Goal: Task Accomplishment & Management: Use online tool/utility

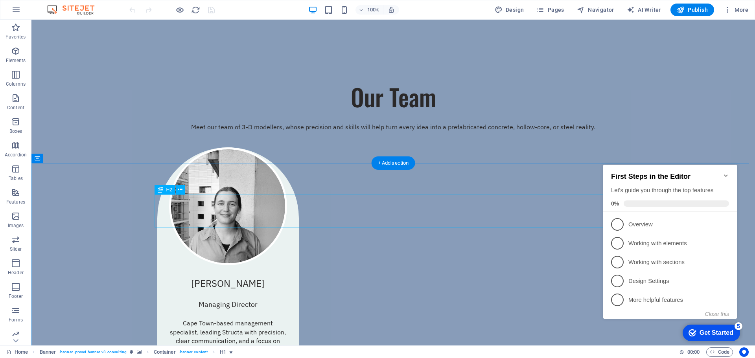
scroll to position [629, 0]
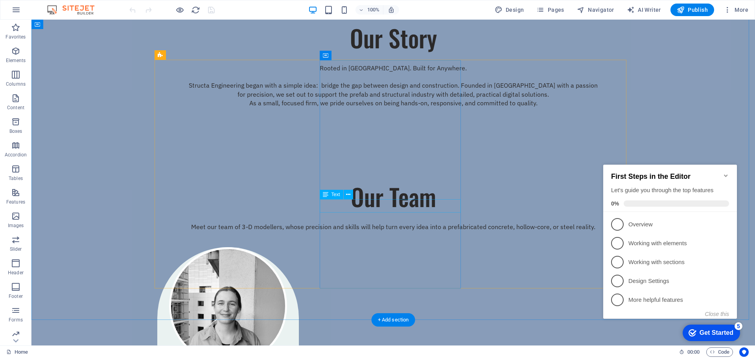
click at [299, 247] on div "[PERSON_NAME] Managing Director Cape Town-based management specialist, leading …" at bounding box center [228, 356] width 142 height 219
click at [560, 247] on div "[PERSON_NAME] Managing Director Cape Town-based management specialist, leading …" at bounding box center [393, 356] width 472 height 219
click at [726, 173] on icon "Minimize checklist" at bounding box center [726, 176] width 6 height 6
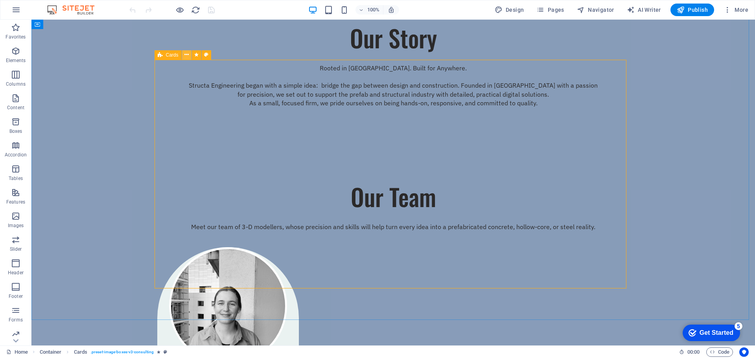
click at [186, 56] on icon at bounding box center [186, 55] width 4 height 8
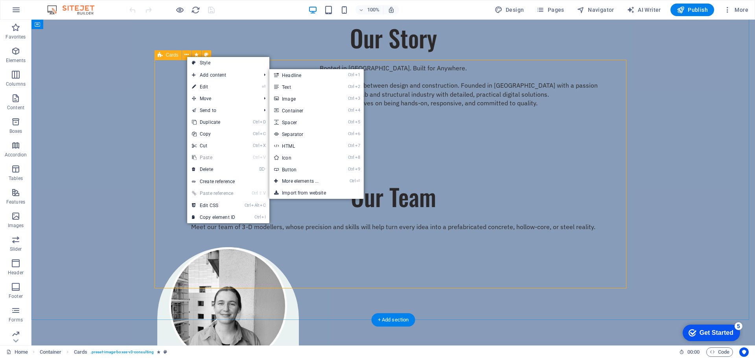
click at [575, 247] on div "[PERSON_NAME] Managing Director Cape Town-based management specialist, leading …" at bounding box center [393, 356] width 472 height 219
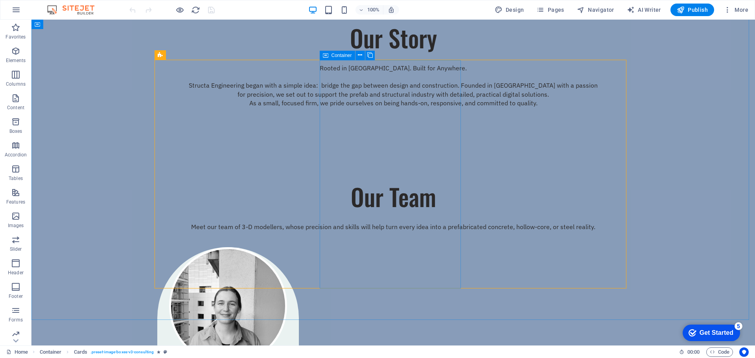
click at [324, 56] on icon at bounding box center [326, 55] width 6 height 9
click at [368, 55] on icon at bounding box center [370, 55] width 6 height 8
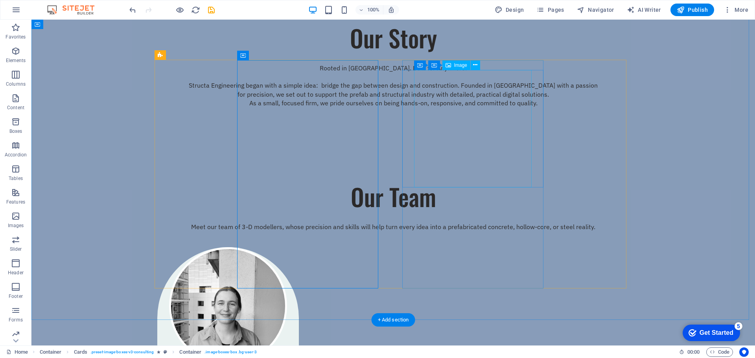
drag, startPoint x: 505, startPoint y: 82, endPoint x: 505, endPoint y: 88, distance: 5.5
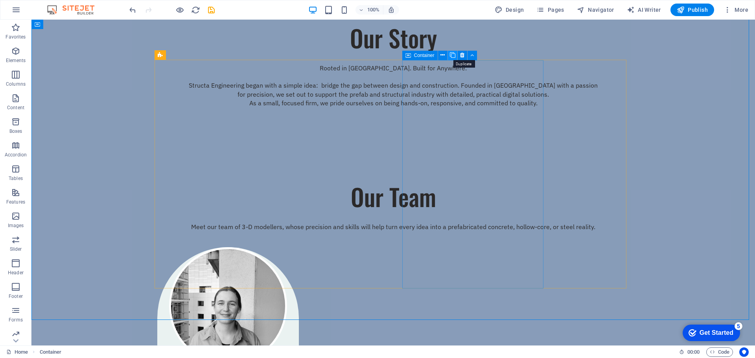
click at [454, 53] on icon at bounding box center [453, 55] width 6 height 8
click at [535, 54] on icon at bounding box center [536, 55] width 6 height 8
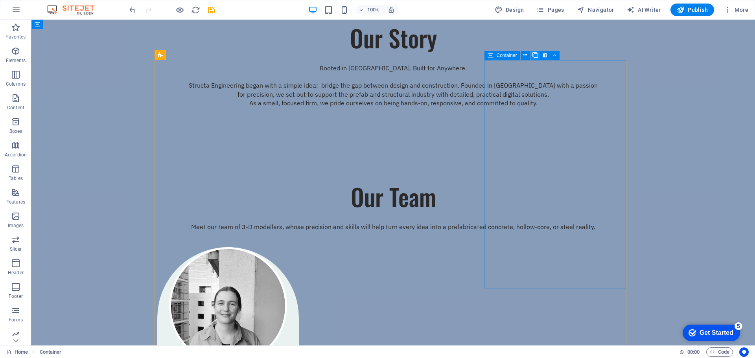
click at [535, 54] on icon at bounding box center [536, 55] width 6 height 8
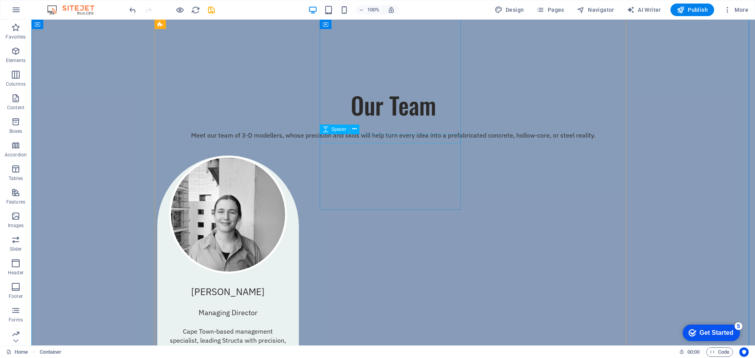
scroll to position [708, 0]
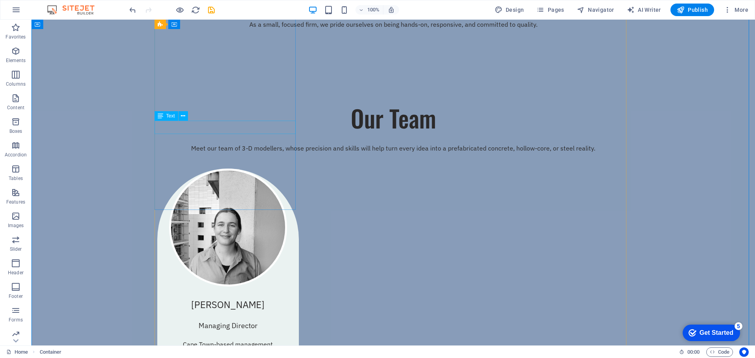
click at [221, 299] on div "[PERSON_NAME]" at bounding box center [228, 305] width 142 height 13
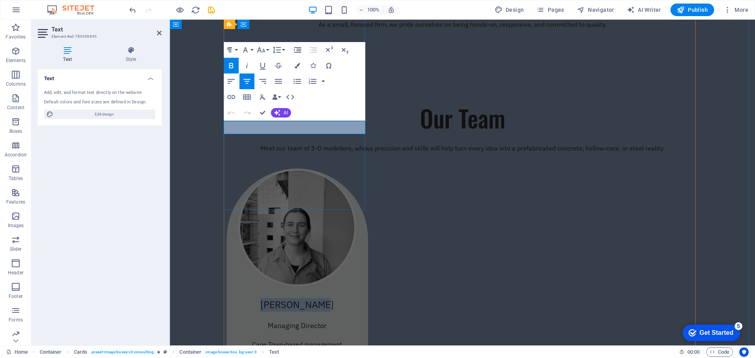
drag, startPoint x: 336, startPoint y: 125, endPoint x: 262, endPoint y: 127, distance: 73.6
click at [262, 299] on p "[PERSON_NAME]" at bounding box center [297, 305] width 118 height 13
click at [311, 299] on strong "[PERSON_NAME]" at bounding box center [297, 305] width 74 height 13
click at [288, 321] on div "Managing Director" at bounding box center [298, 326] width 142 height 10
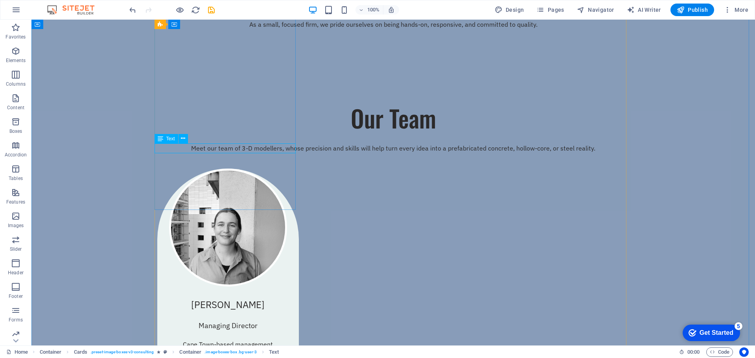
click at [240, 321] on div "Managing Director" at bounding box center [228, 326] width 142 height 10
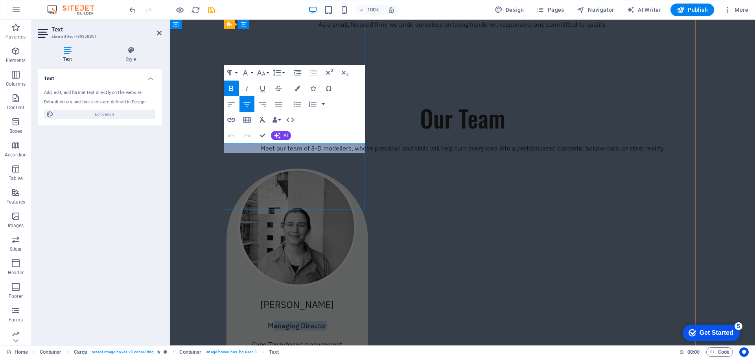
drag, startPoint x: 325, startPoint y: 148, endPoint x: 271, endPoint y: 151, distance: 53.9
click at [271, 321] on p "Managing Director" at bounding box center [297, 326] width 118 height 10
click at [272, 340] on div "Cape Town-based management specialist, leading Structa with precision, clear co…" at bounding box center [298, 363] width 142 height 47
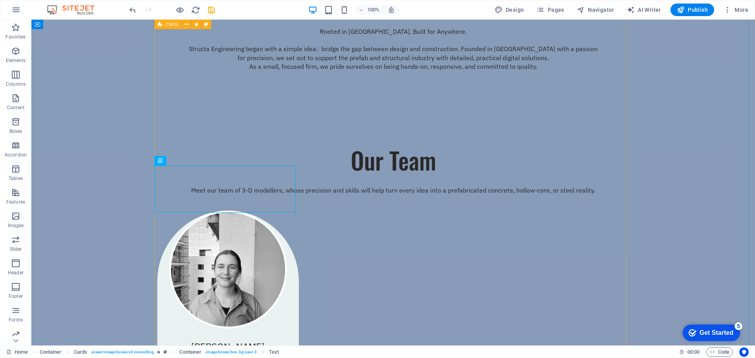
scroll to position [629, 0]
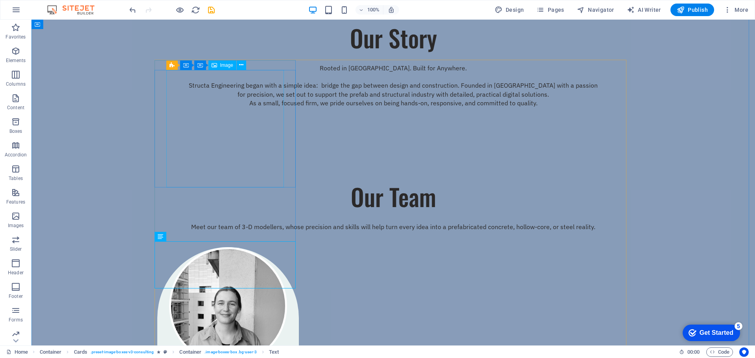
click at [230, 247] on figure at bounding box center [228, 306] width 118 height 118
click at [244, 65] on button at bounding box center [241, 65] width 9 height 9
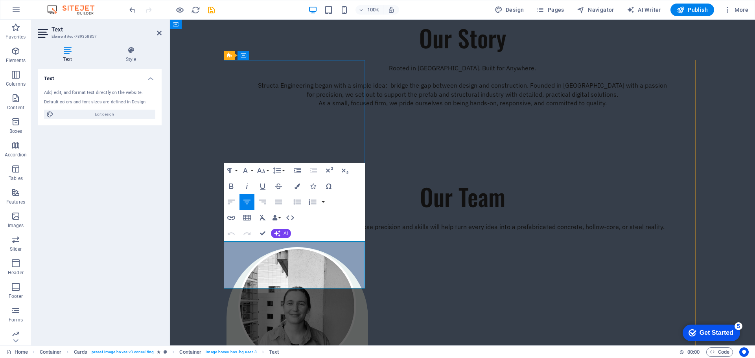
drag, startPoint x: 321, startPoint y: 272, endPoint x: 249, endPoint y: 243, distance: 77.6
drag, startPoint x: 325, startPoint y: 263, endPoint x: 333, endPoint y: 271, distance: 10.6
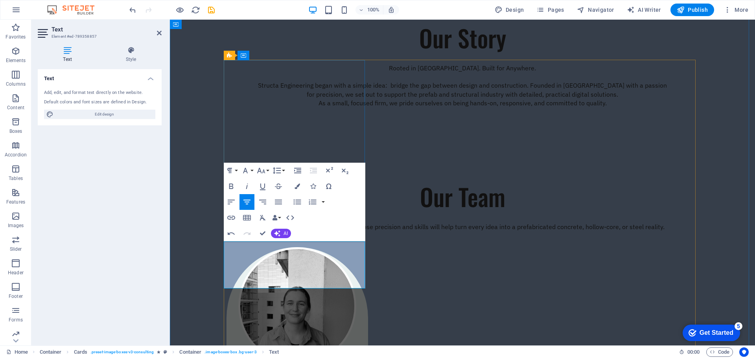
drag, startPoint x: 305, startPoint y: 271, endPoint x: 242, endPoint y: 247, distance: 67.2
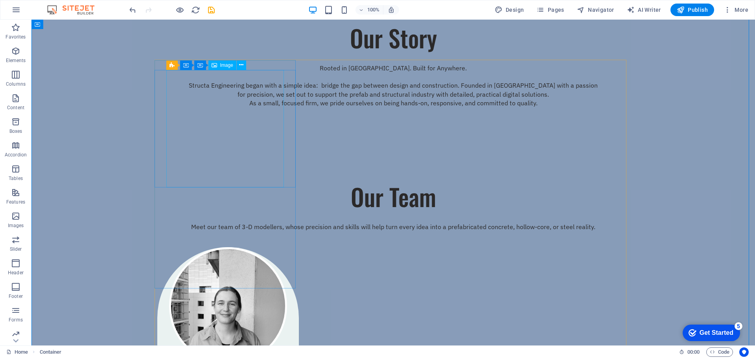
click at [216, 247] on figure at bounding box center [228, 306] width 118 height 118
click at [217, 247] on figure at bounding box center [228, 306] width 118 height 118
select select "%"
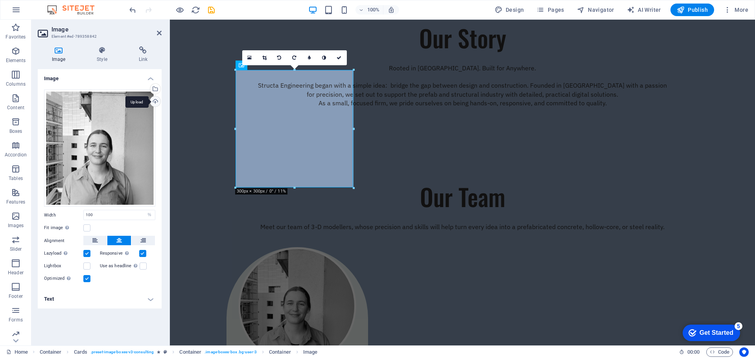
click at [153, 102] on div "Upload" at bounding box center [155, 102] width 12 height 12
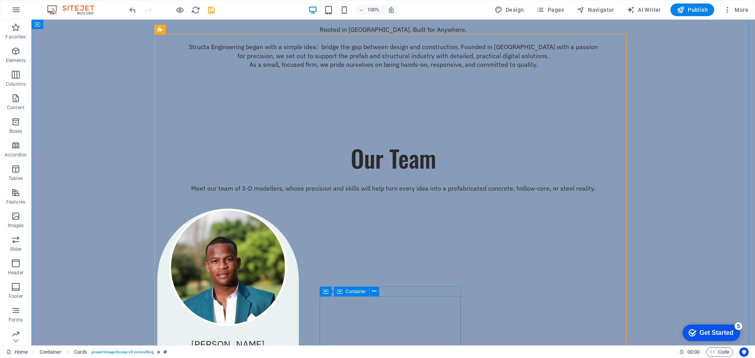
scroll to position [669, 0]
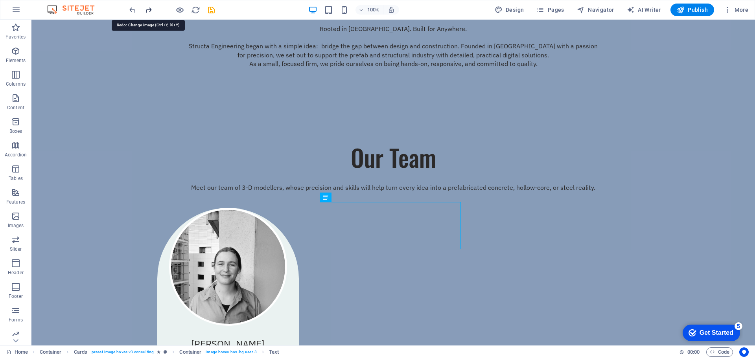
click at [148, 13] on icon "redo" at bounding box center [148, 10] width 9 height 9
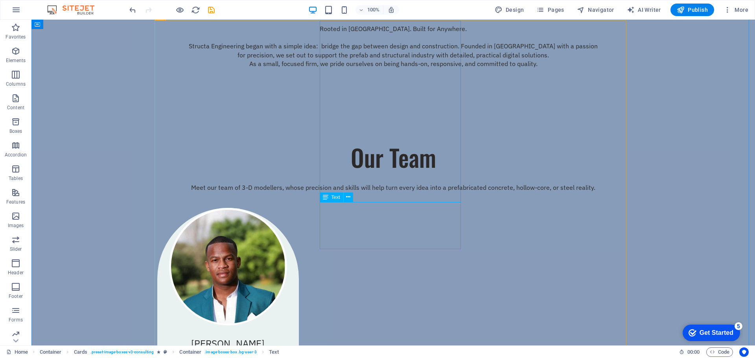
click at [348, 200] on icon at bounding box center [348, 197] width 4 height 8
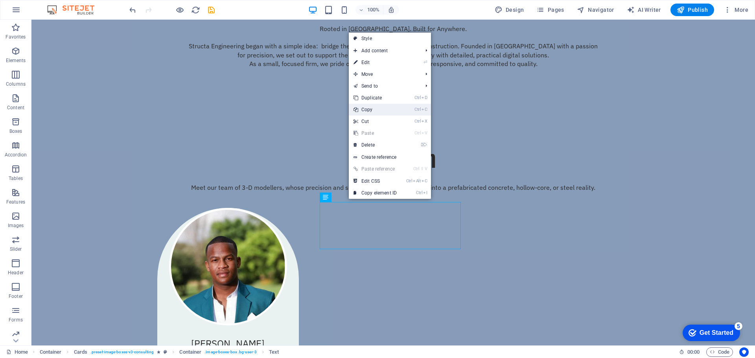
click at [381, 109] on link "Ctrl C Copy" at bounding box center [375, 110] width 53 height 12
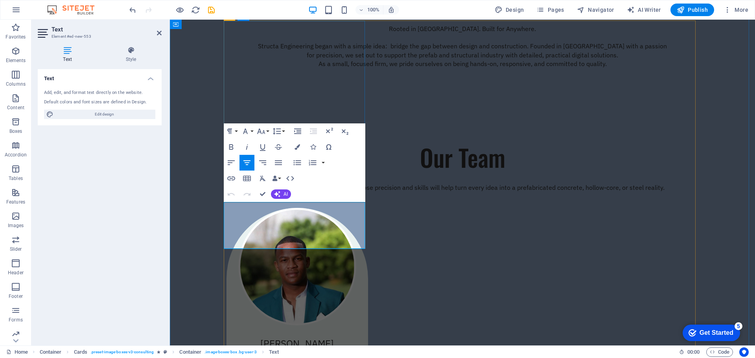
drag, startPoint x: 319, startPoint y: 234, endPoint x: 413, endPoint y: 220, distance: 95.4
click at [243, 208] on div "Tashwill [PERSON_NAME] Draftsperson Cape Town-based management specialist, lead…" at bounding box center [298, 317] width 142 height 219
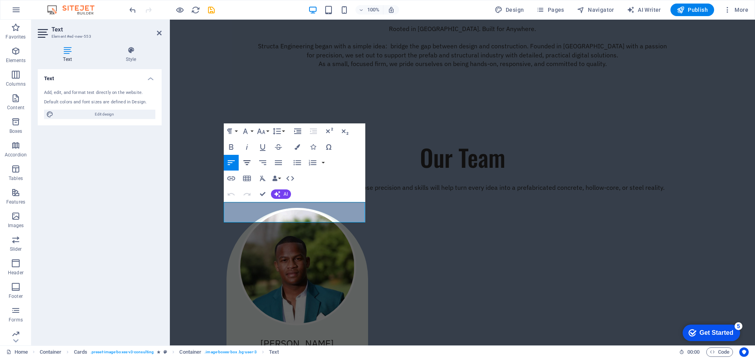
click at [244, 161] on icon "button" at bounding box center [246, 162] width 9 height 9
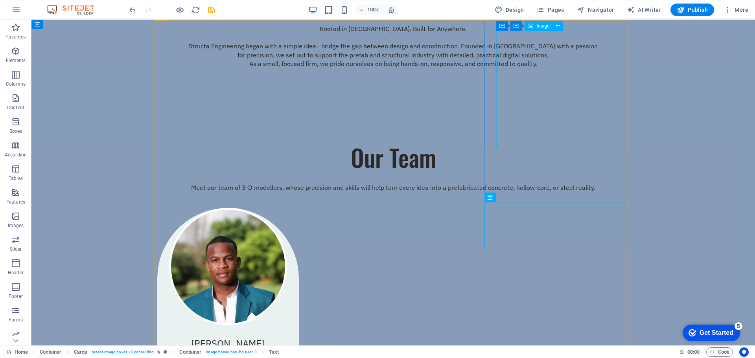
select select "%"
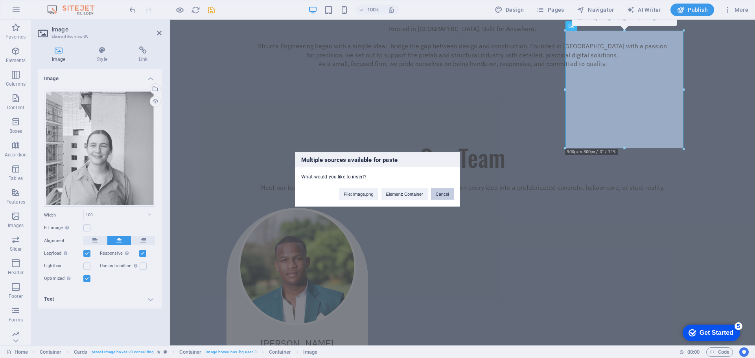
click at [449, 196] on button "Cancel" at bounding box center [442, 194] width 23 height 12
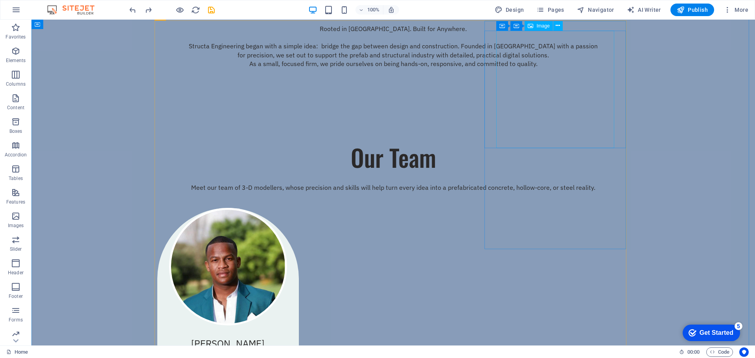
select select "%"
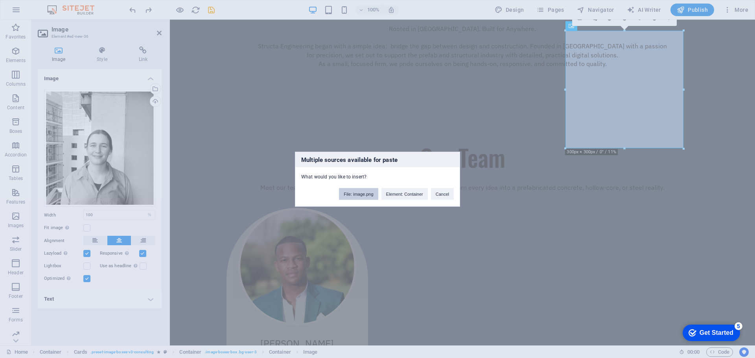
click at [366, 198] on button "File: image.png" at bounding box center [358, 194] width 39 height 12
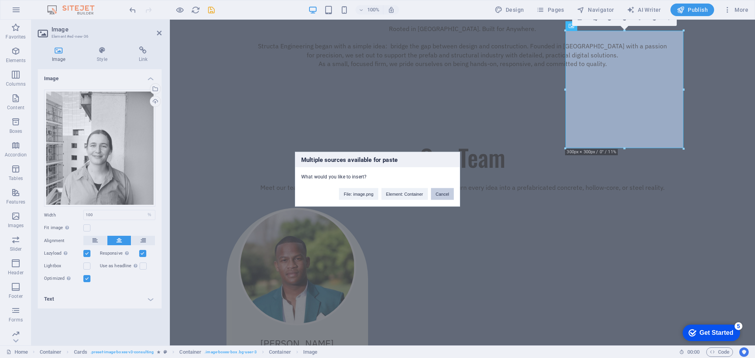
click at [449, 194] on button "Cancel" at bounding box center [442, 194] width 23 height 12
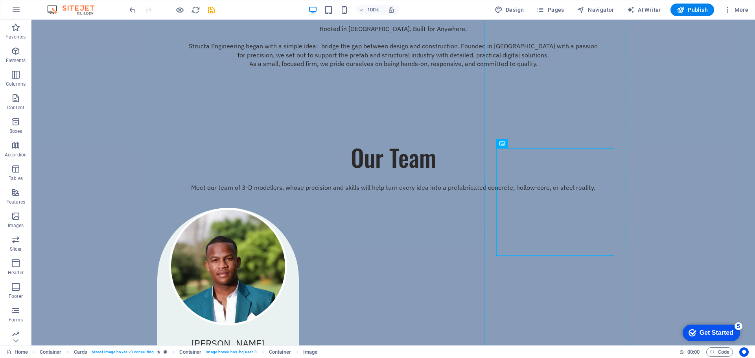
drag, startPoint x: 489, startPoint y: 190, endPoint x: 624, endPoint y: 182, distance: 135.5
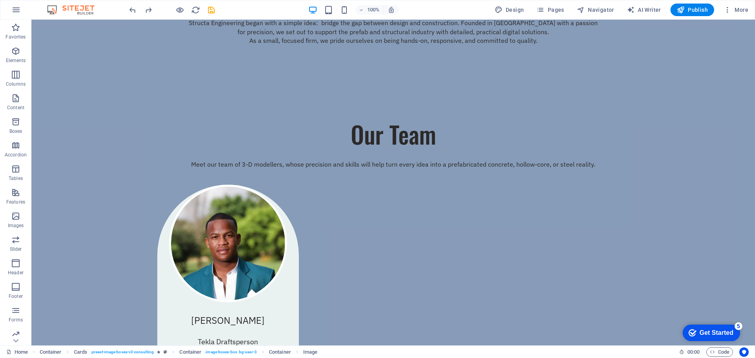
scroll to position [691, 0]
drag, startPoint x: 572, startPoint y: 151, endPoint x: 550, endPoint y: 177, distance: 33.4
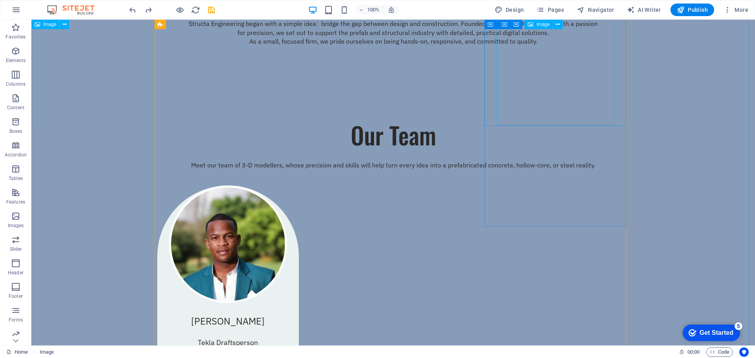
select select "%"
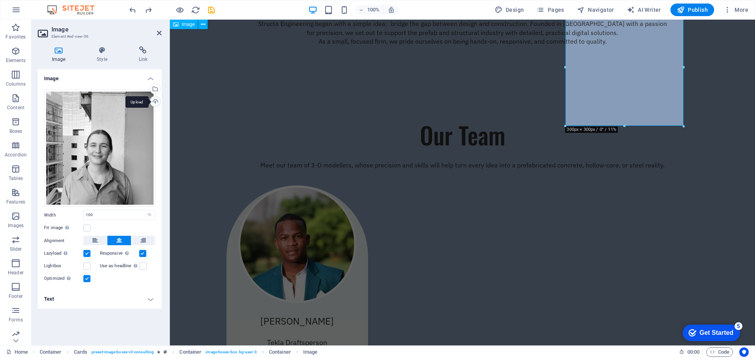
click at [155, 99] on div "Upload" at bounding box center [155, 102] width 12 height 12
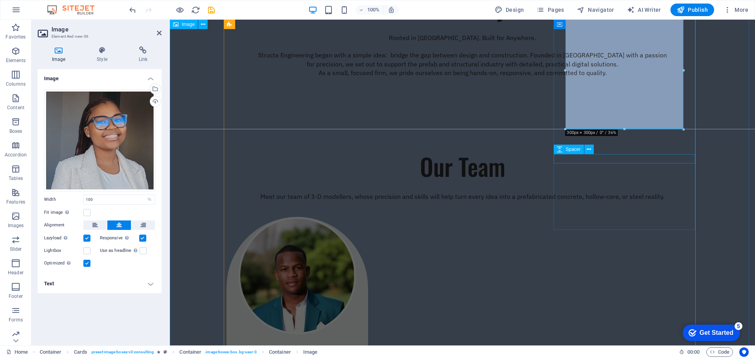
scroll to position [652, 0]
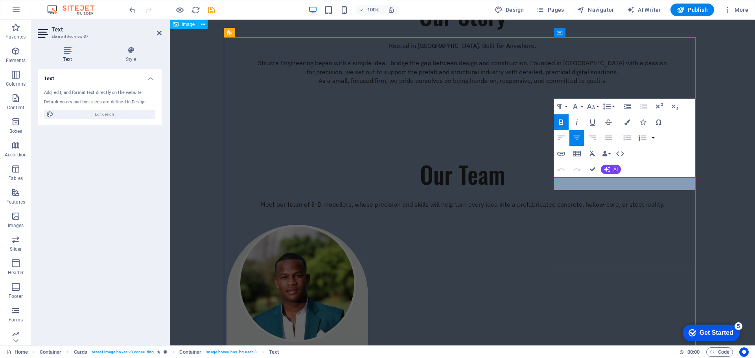
drag, startPoint x: 599, startPoint y: 184, endPoint x: 659, endPoint y: 181, distance: 60.2
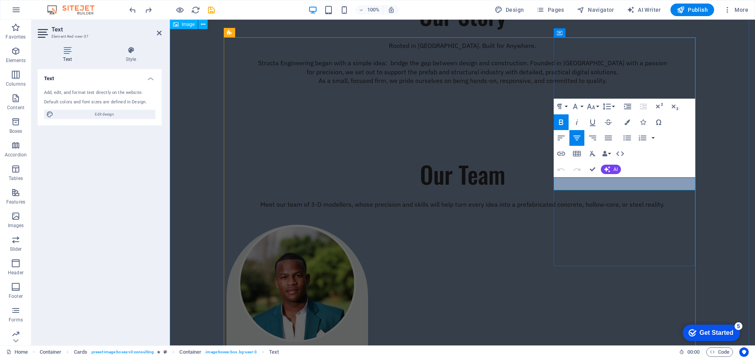
drag, startPoint x: 600, startPoint y: 183, endPoint x: 611, endPoint y: 184, distance: 10.7
drag, startPoint x: 640, startPoint y: 185, endPoint x: 680, endPoint y: 186, distance: 40.9
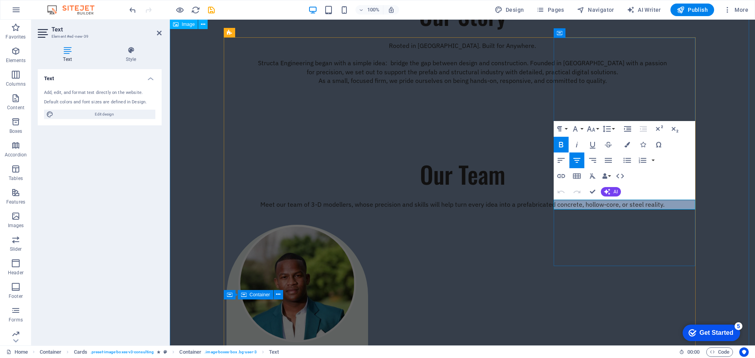
drag, startPoint x: 654, startPoint y: 205, endPoint x: 592, endPoint y: 205, distance: 62.1
drag, startPoint x: 628, startPoint y: 205, endPoint x: 599, endPoint y: 201, distance: 28.6
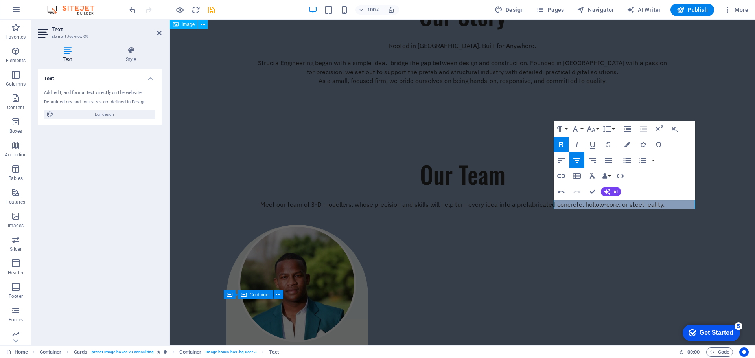
scroll to position [0, 2]
drag, startPoint x: 649, startPoint y: 204, endPoint x: 627, endPoint y: 201, distance: 22.6
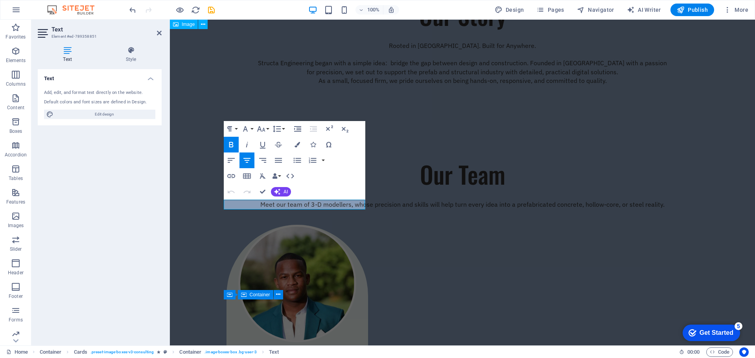
click at [308, 182] on div "Paragraph Format Normal Heading 1 Heading 2 Heading 3 Heading 4 Heading 5 Headi…" at bounding box center [295, 160] width 142 height 79
drag, startPoint x: 317, startPoint y: 203, endPoint x: 283, endPoint y: 203, distance: 33.8
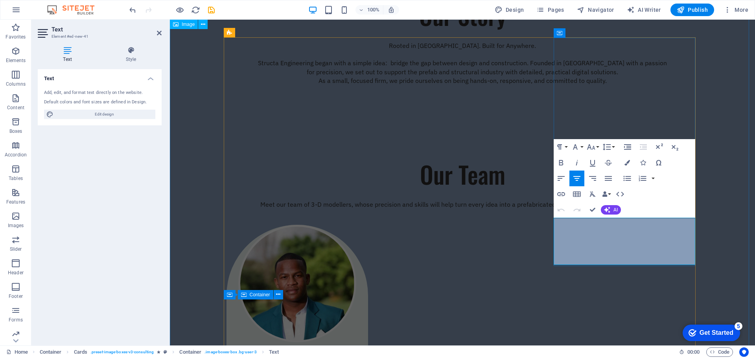
drag, startPoint x: 648, startPoint y: 252, endPoint x: 578, endPoint y: 220, distance: 77.1
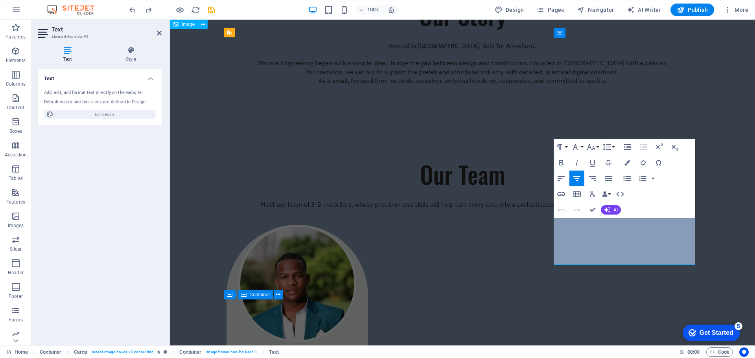
drag, startPoint x: 607, startPoint y: 224, endPoint x: 616, endPoint y: 241, distance: 19.5
drag, startPoint x: 631, startPoint y: 223, endPoint x: 648, endPoint y: 252, distance: 33.3
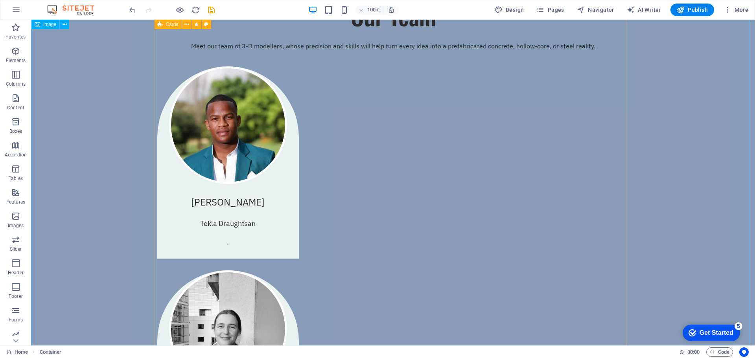
scroll to position [848, 0]
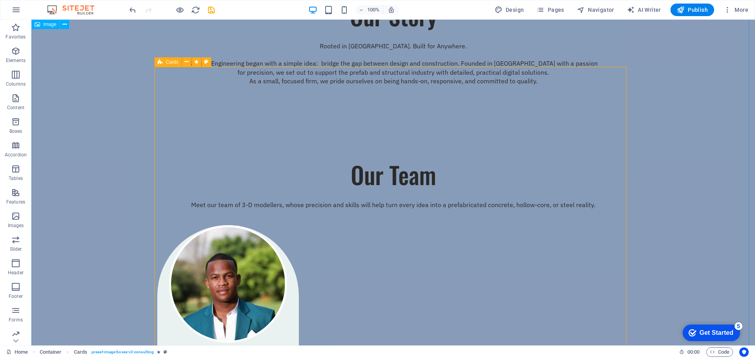
scroll to position [652, 0]
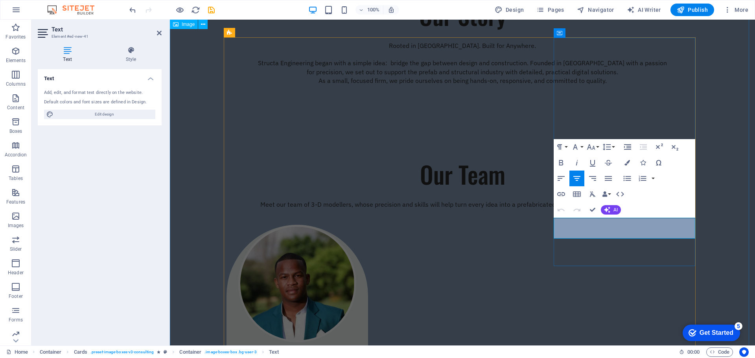
drag, startPoint x: 630, startPoint y: 222, endPoint x: 601, endPoint y: 216, distance: 30.1
drag, startPoint x: 645, startPoint y: 220, endPoint x: 787, endPoint y: 233, distance: 142.6
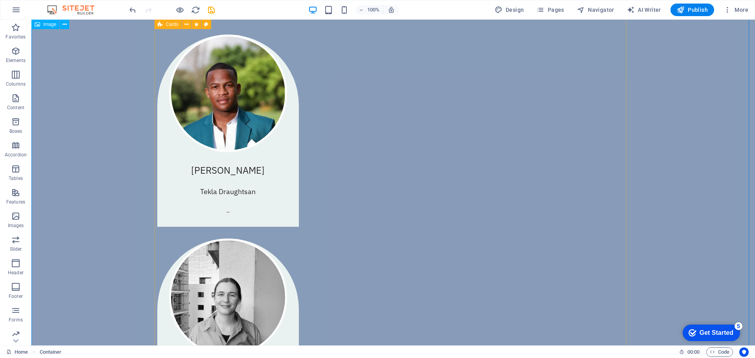
scroll to position [691, 0]
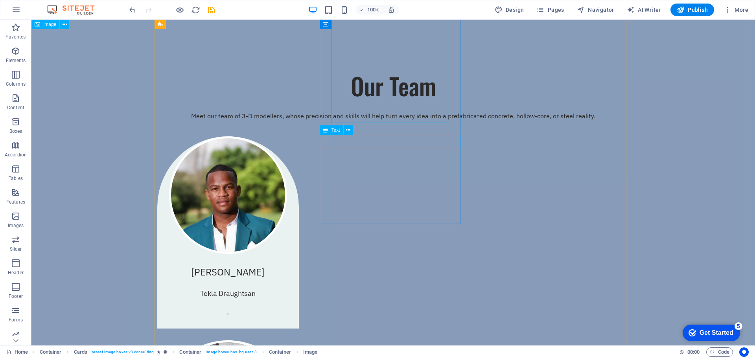
scroll to position [809, 0]
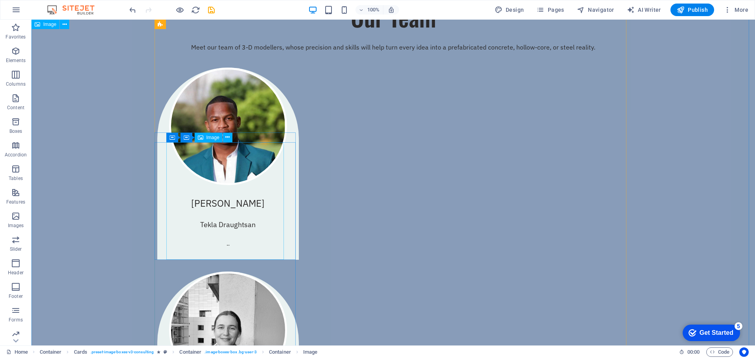
select select "%"
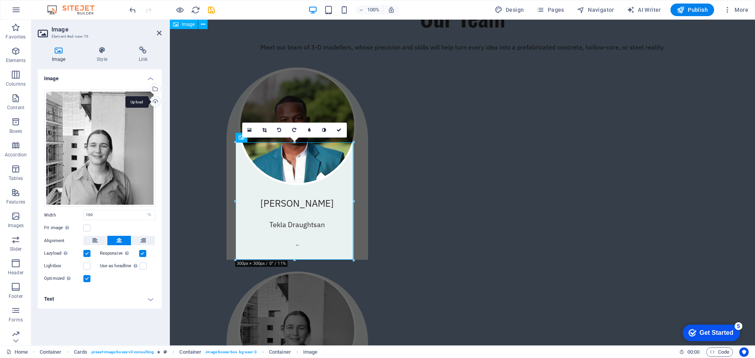
click at [157, 102] on div "Upload" at bounding box center [155, 102] width 12 height 12
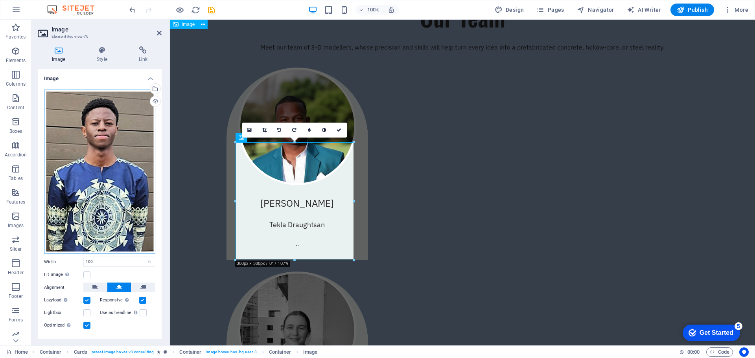
drag, startPoint x: 110, startPoint y: 158, endPoint x: 112, endPoint y: 168, distance: 10.0
click at [112, 168] on div "Drag files here, click to choose files or select files from Files or our free s…" at bounding box center [99, 172] width 111 height 164
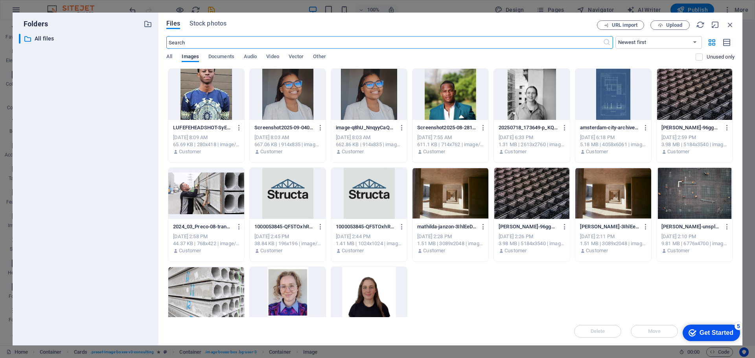
scroll to position [774, 0]
click at [731, 26] on icon "button" at bounding box center [730, 24] width 9 height 9
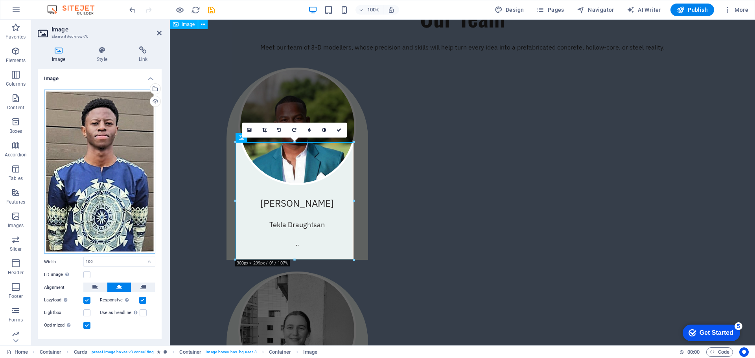
click at [89, 169] on div "Drag files here, click to choose files or select files from Files or our free s…" at bounding box center [99, 172] width 111 height 164
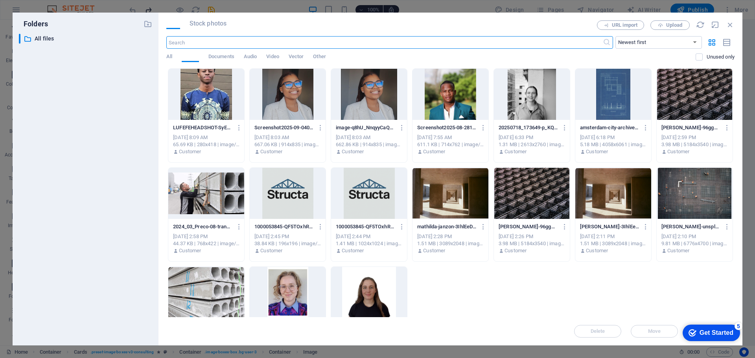
scroll to position [774, 0]
drag, startPoint x: 732, startPoint y: 26, endPoint x: 245, endPoint y: 82, distance: 490.2
click at [732, 26] on icon "button" at bounding box center [730, 24] width 9 height 9
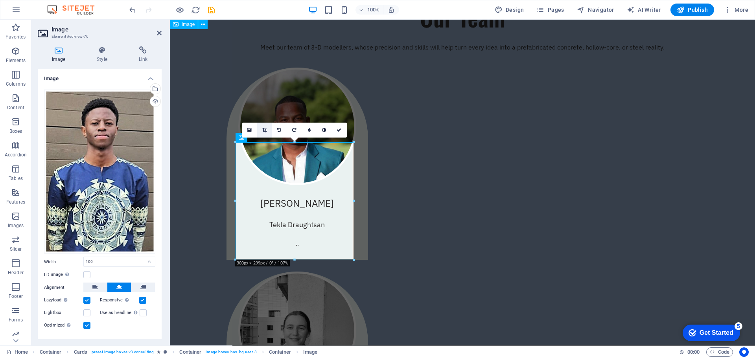
click at [262, 131] on link at bounding box center [264, 130] width 15 height 15
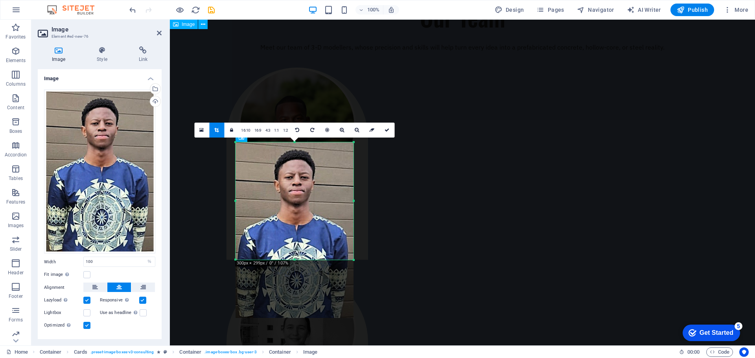
drag, startPoint x: 333, startPoint y: 192, endPoint x: 331, endPoint y: 222, distance: 30.0
click at [331, 222] on div at bounding box center [295, 230] width 118 height 176
click at [385, 131] on icon at bounding box center [387, 130] width 5 height 5
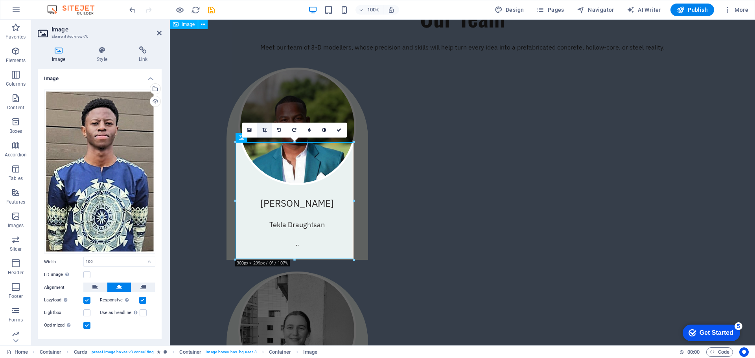
click at [262, 135] on link at bounding box center [264, 130] width 15 height 15
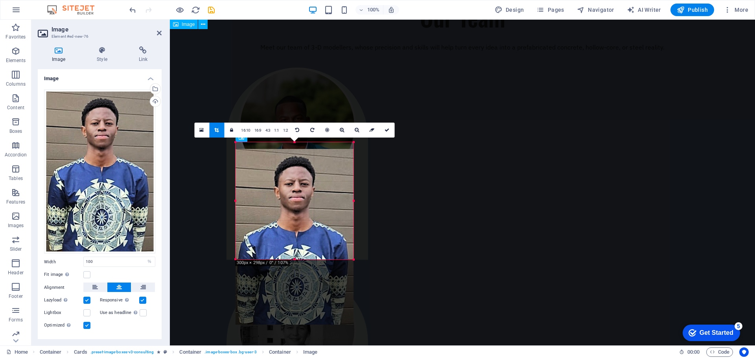
drag, startPoint x: 305, startPoint y: 225, endPoint x: 305, endPoint y: 231, distance: 6.7
click at [305, 231] on div at bounding box center [295, 237] width 118 height 176
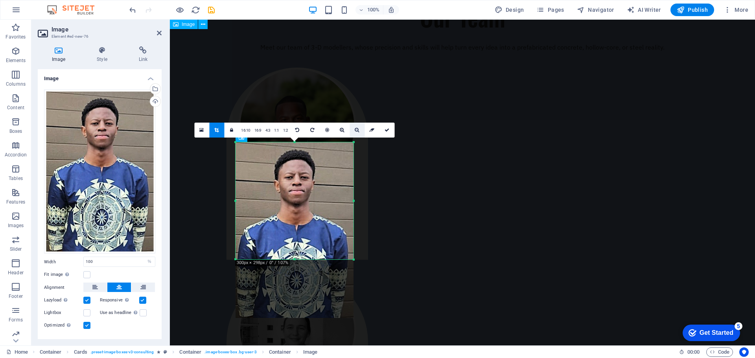
click at [353, 129] on link at bounding box center [357, 130] width 15 height 15
click at [345, 131] on link at bounding box center [342, 130] width 15 height 15
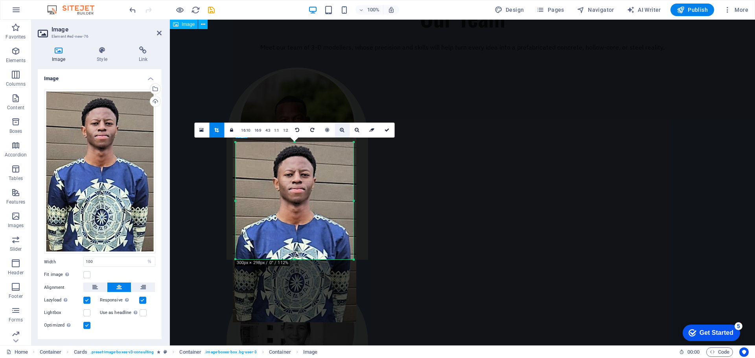
click at [345, 131] on link at bounding box center [342, 130] width 15 height 15
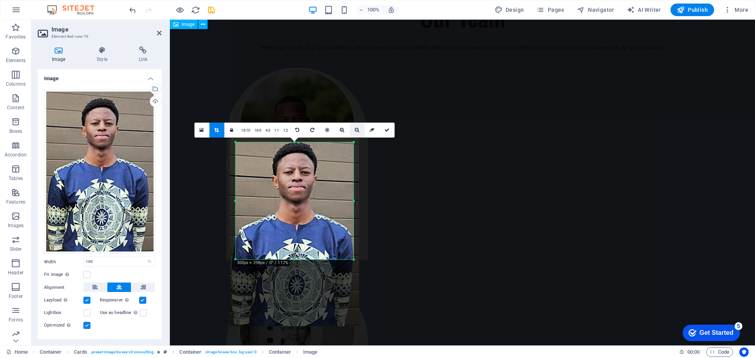
click at [355, 131] on icon at bounding box center [357, 130] width 4 height 5
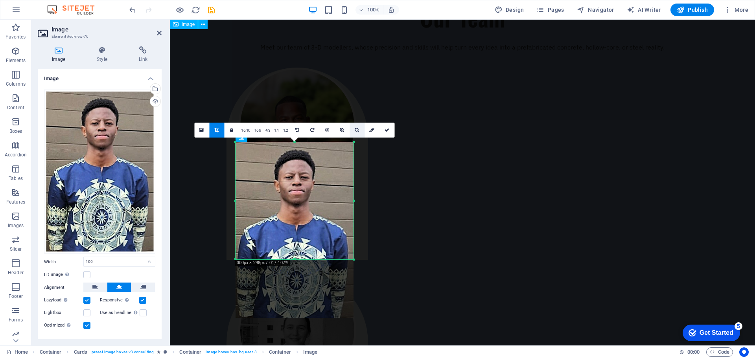
click at [355, 131] on icon at bounding box center [357, 130] width 4 height 5
click at [385, 131] on icon at bounding box center [387, 130] width 5 height 5
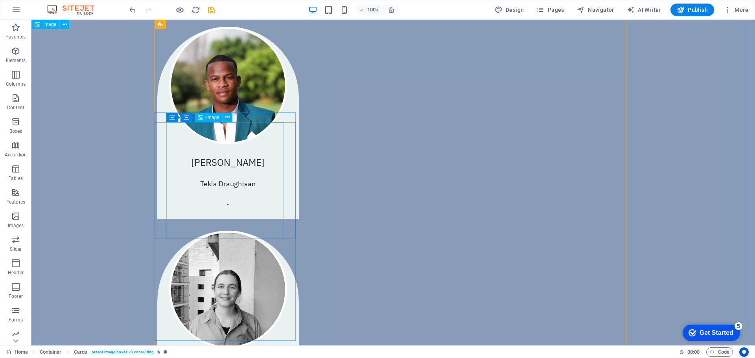
scroll to position [888, 0]
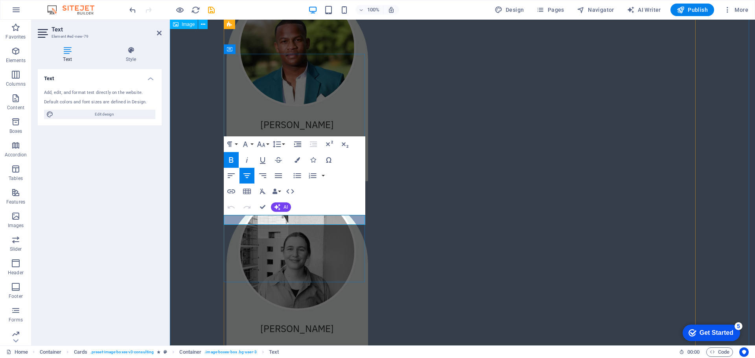
drag, startPoint x: 327, startPoint y: 220, endPoint x: 245, endPoint y: 219, distance: 82.2
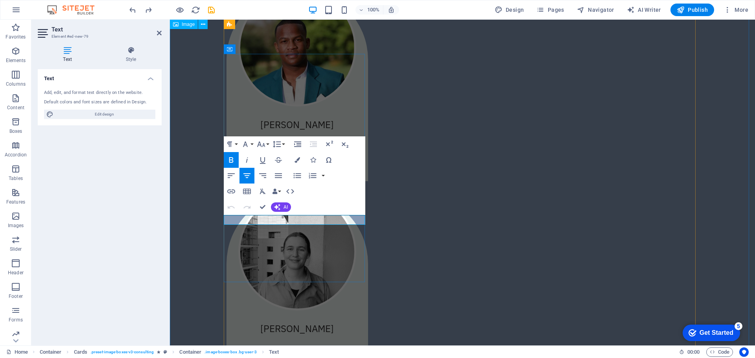
drag, startPoint x: 296, startPoint y: 219, endPoint x: 264, endPoint y: 218, distance: 32.3
drag, startPoint x: 313, startPoint y: 219, endPoint x: 285, endPoint y: 219, distance: 28.3
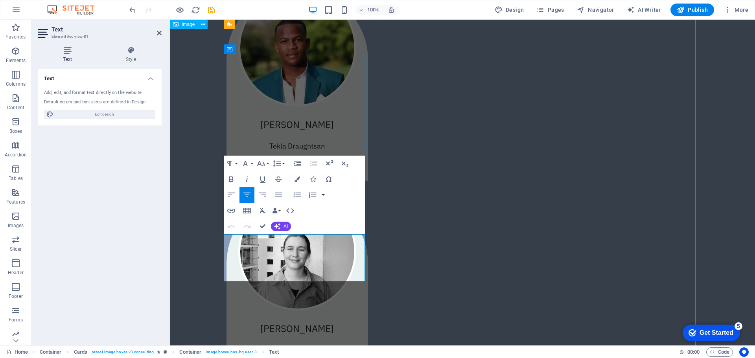
drag, startPoint x: 280, startPoint y: 239, endPoint x: 249, endPoint y: 236, distance: 30.4
drag, startPoint x: 240, startPoint y: 240, endPoint x: 307, endPoint y: 267, distance: 71.9
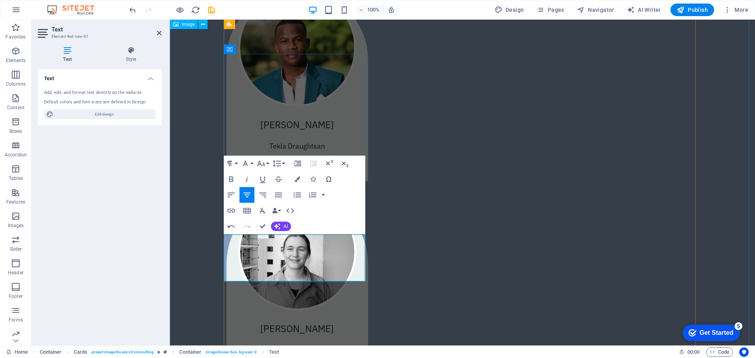
drag, startPoint x: 308, startPoint y: 265, endPoint x: 247, endPoint y: 238, distance: 66.7
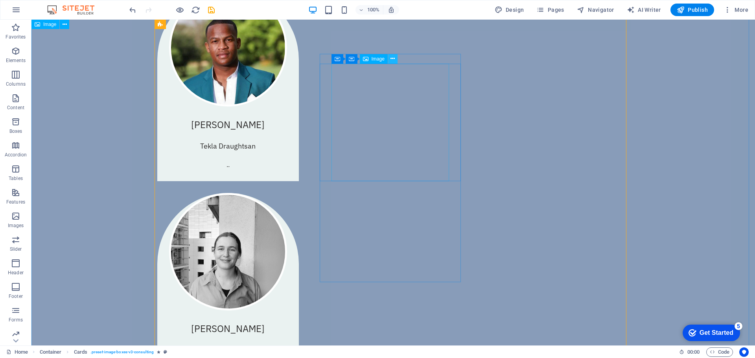
click at [394, 57] on icon at bounding box center [393, 59] width 4 height 8
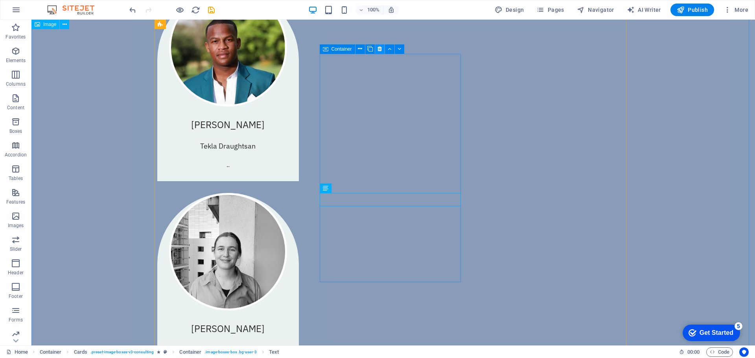
click at [382, 46] on icon at bounding box center [380, 49] width 4 height 8
click at [378, 48] on icon at bounding box center [380, 49] width 4 height 8
drag, startPoint x: 394, startPoint y: 73, endPoint x: 352, endPoint y: 74, distance: 42.1
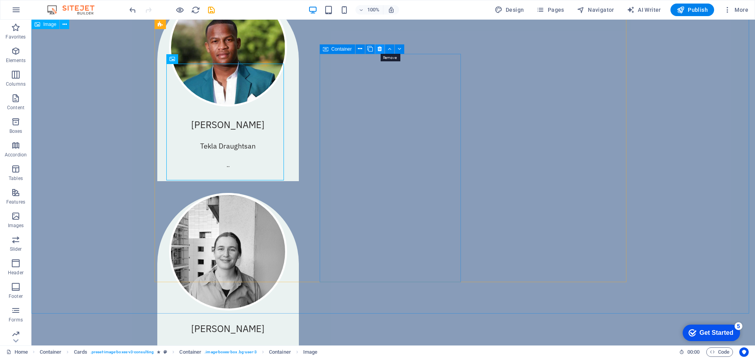
click at [381, 52] on icon at bounding box center [380, 49] width 4 height 8
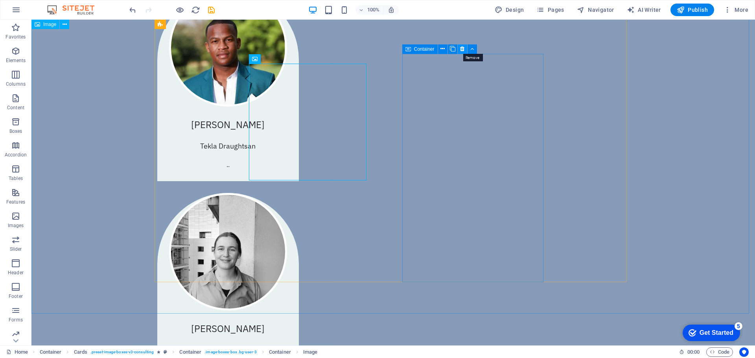
click at [463, 51] on icon at bounding box center [462, 49] width 4 height 8
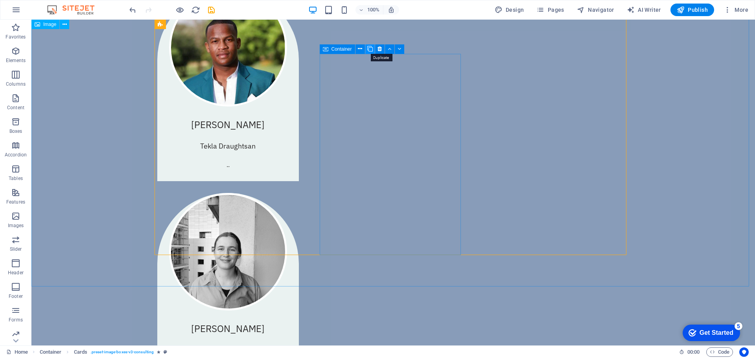
click at [369, 50] on icon at bounding box center [370, 49] width 6 height 8
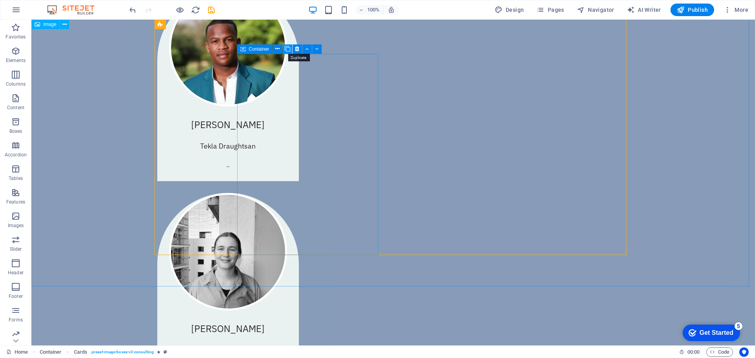
click at [285, 49] on icon at bounding box center [288, 49] width 6 height 8
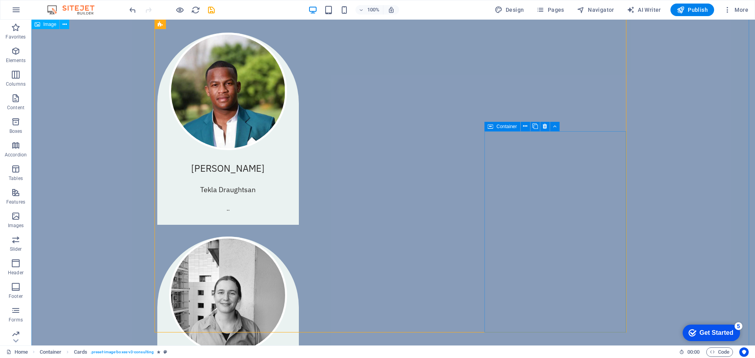
scroll to position [848, 0]
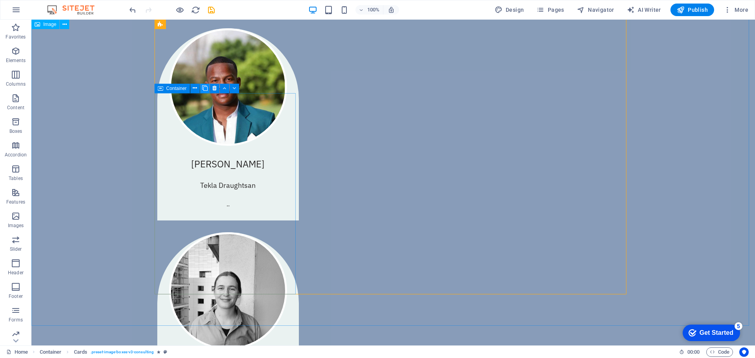
click at [204, 90] on icon at bounding box center [205, 88] width 6 height 8
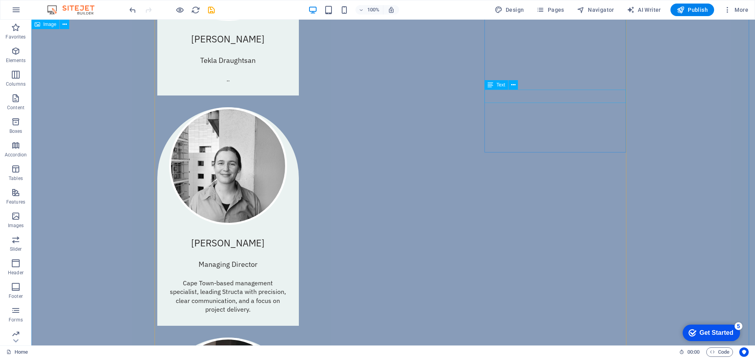
scroll to position [888, 0]
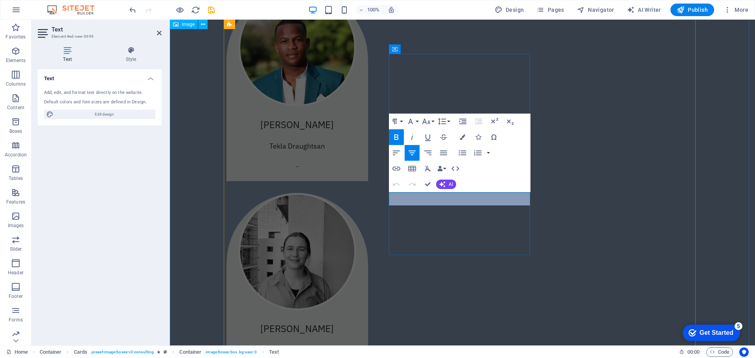
drag, startPoint x: 469, startPoint y: 199, endPoint x: 454, endPoint y: 199, distance: 15.0
drag, startPoint x: 464, startPoint y: 197, endPoint x: 492, endPoint y: 197, distance: 27.5
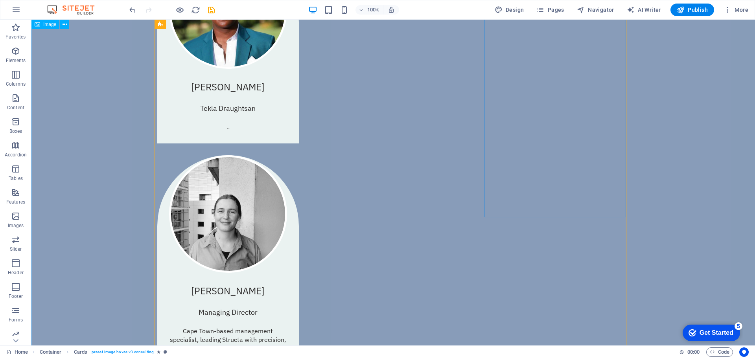
scroll to position [927, 0]
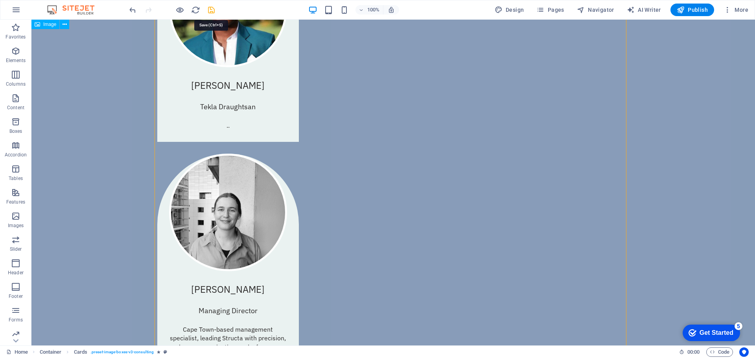
click at [212, 9] on icon "save" at bounding box center [211, 10] width 9 height 9
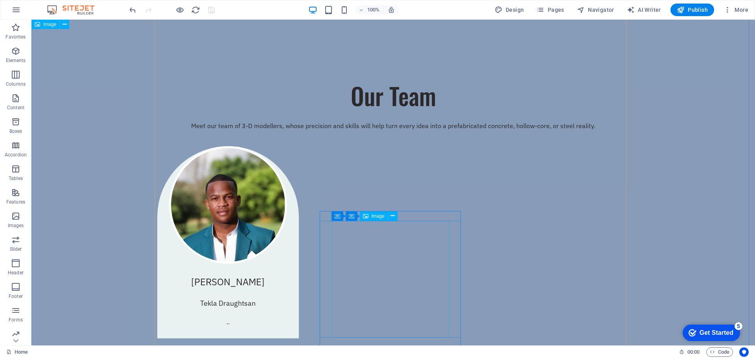
scroll to position [888, 0]
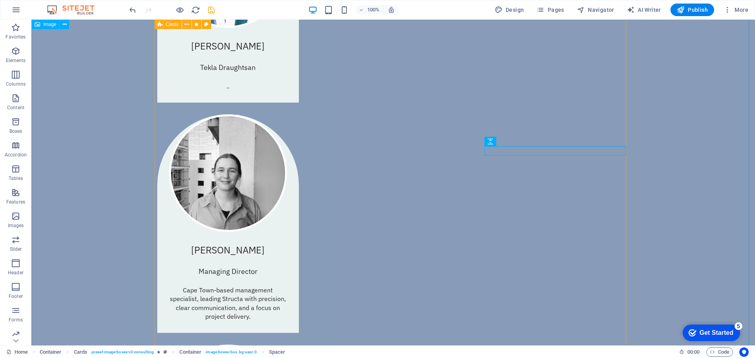
scroll to position [1084, 0]
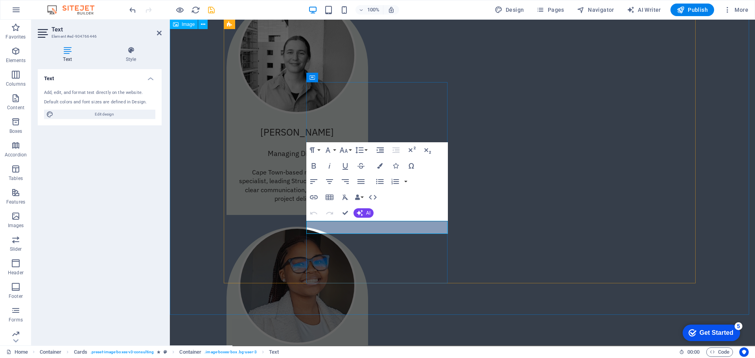
drag, startPoint x: 414, startPoint y: 227, endPoint x: 359, endPoint y: 224, distance: 55.1
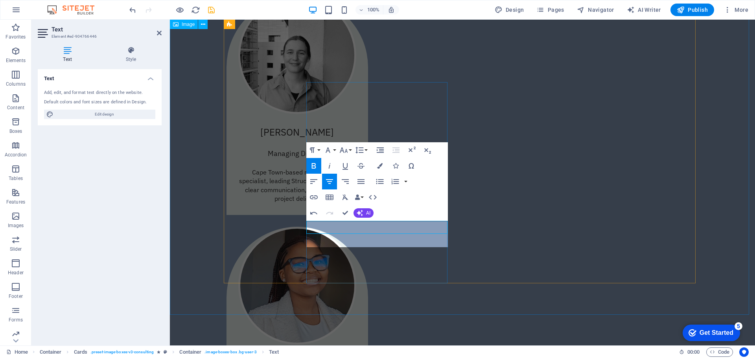
scroll to position [0, 3]
drag, startPoint x: 378, startPoint y: 227, endPoint x: 420, endPoint y: 232, distance: 41.5
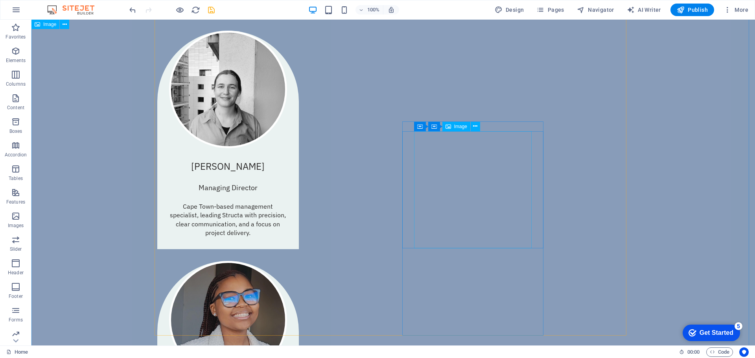
scroll to position [1124, 0]
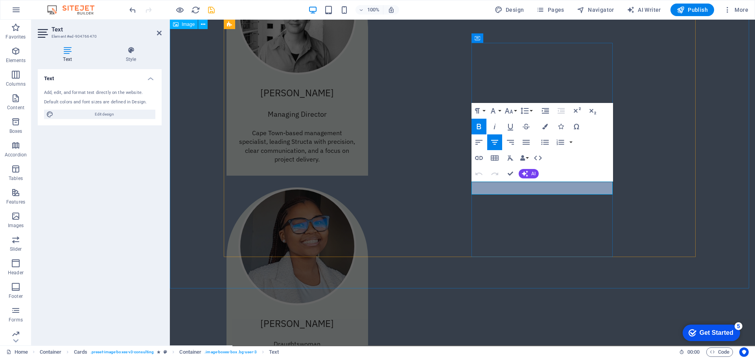
drag, startPoint x: 571, startPoint y: 190, endPoint x: 506, endPoint y: 189, distance: 64.9
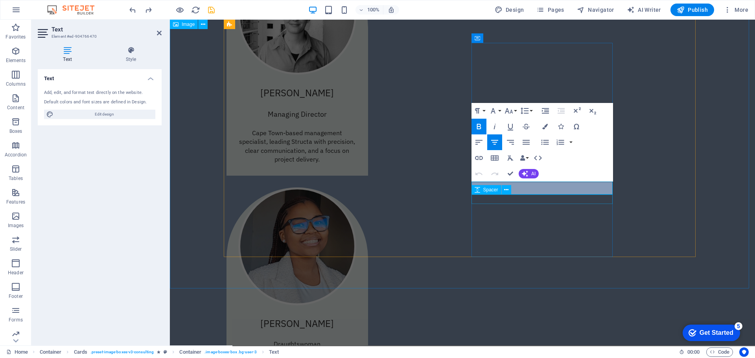
drag, startPoint x: 520, startPoint y: 188, endPoint x: 570, endPoint y: 195, distance: 50.4
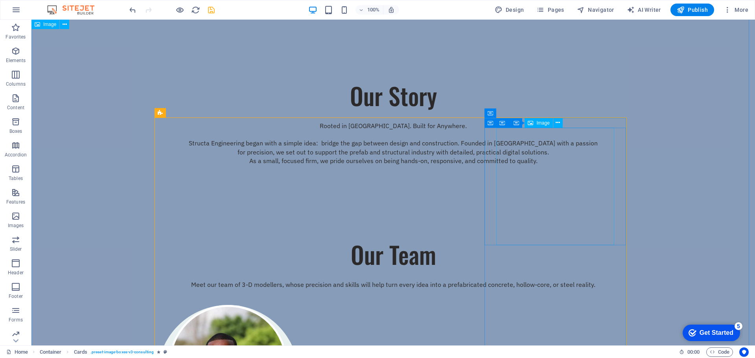
scroll to position [612, 0]
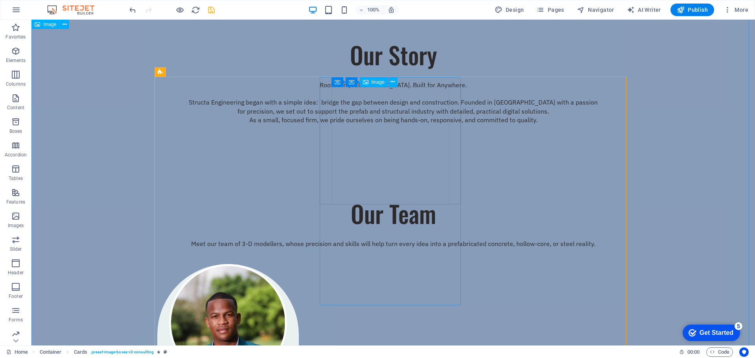
select select "%"
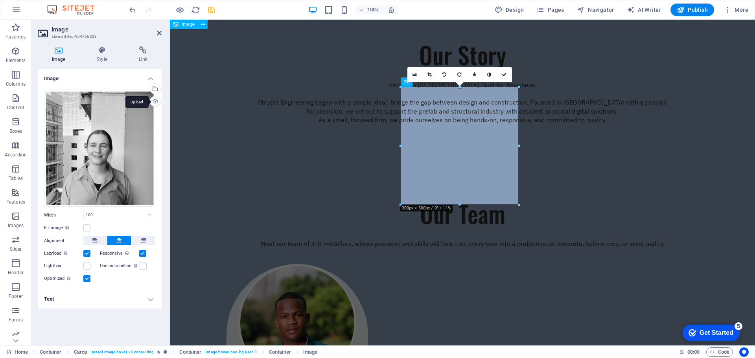
click at [152, 102] on div "Upload" at bounding box center [155, 102] width 12 height 12
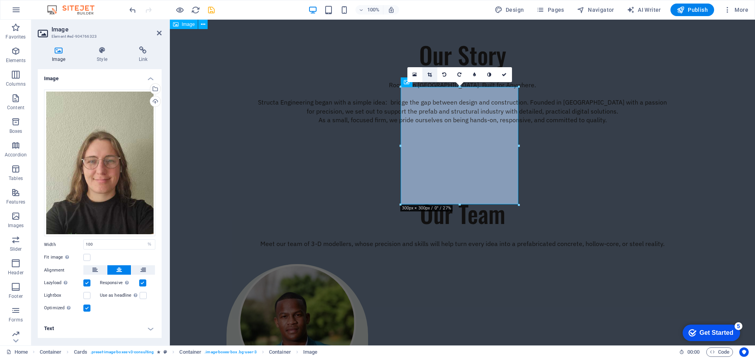
click at [431, 73] on icon at bounding box center [430, 74] width 4 height 5
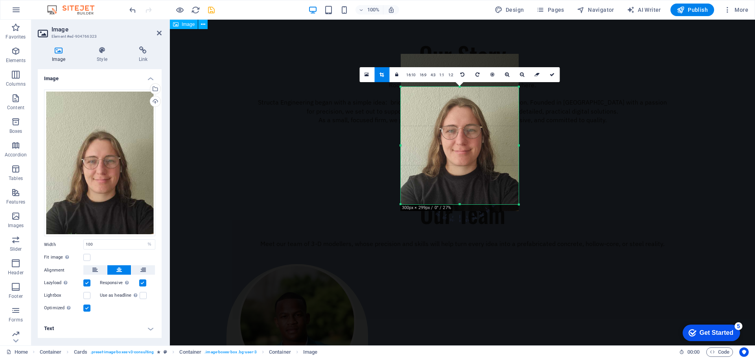
drag, startPoint x: 463, startPoint y: 147, endPoint x: 463, endPoint y: 142, distance: 5.6
click at [463, 142] on div at bounding box center [460, 132] width 118 height 157
drag, startPoint x: 550, startPoint y: 73, endPoint x: 373, endPoint y: 109, distance: 180.6
click at [550, 73] on icon at bounding box center [552, 74] width 5 height 5
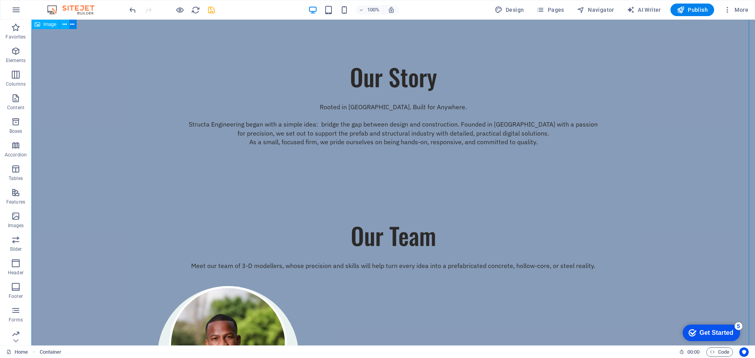
scroll to position [573, 0]
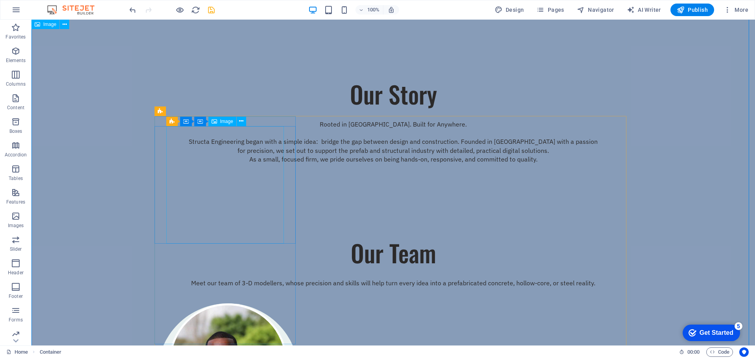
click at [244, 304] on figure at bounding box center [228, 363] width 118 height 118
select select "%"
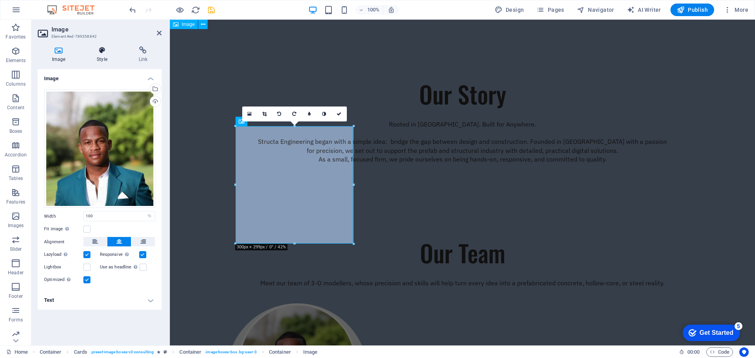
click at [102, 57] on h4 "Style" at bounding box center [104, 54] width 42 height 17
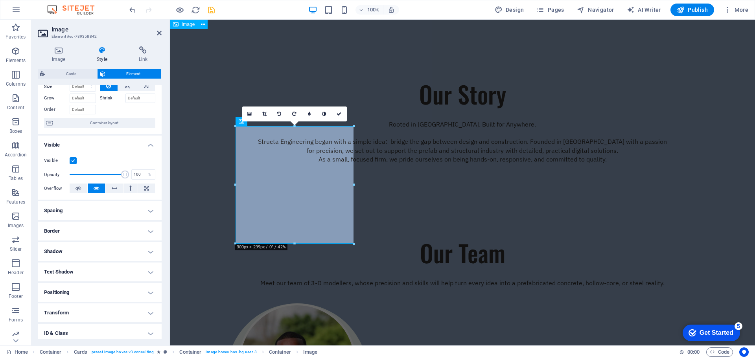
scroll to position [0, 0]
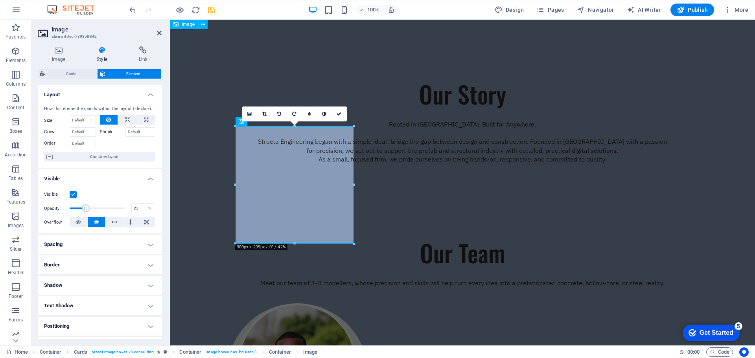
drag, startPoint x: 122, startPoint y: 210, endPoint x: 81, endPoint y: 214, distance: 40.7
click at [81, 214] on span at bounding box center [97, 209] width 55 height 12
type input "100"
drag, startPoint x: 81, startPoint y: 211, endPoint x: 127, endPoint y: 217, distance: 46.3
click at [127, 217] on div "Visible Opacity 100 % Overflow" at bounding box center [100, 209] width 124 height 50
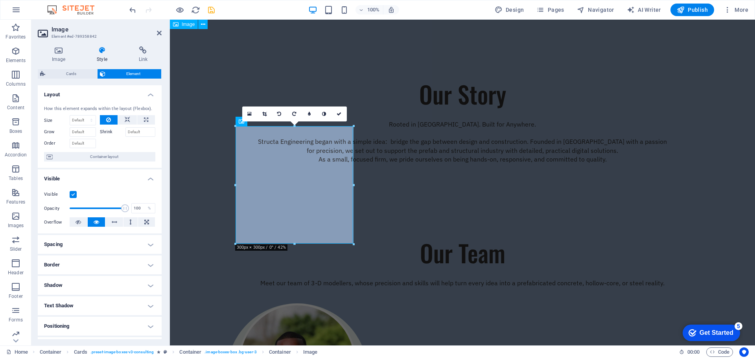
click at [92, 291] on h4 "Shadow" at bounding box center [100, 285] width 124 height 19
click at [92, 282] on h4 "Shadow" at bounding box center [100, 283] width 124 height 14
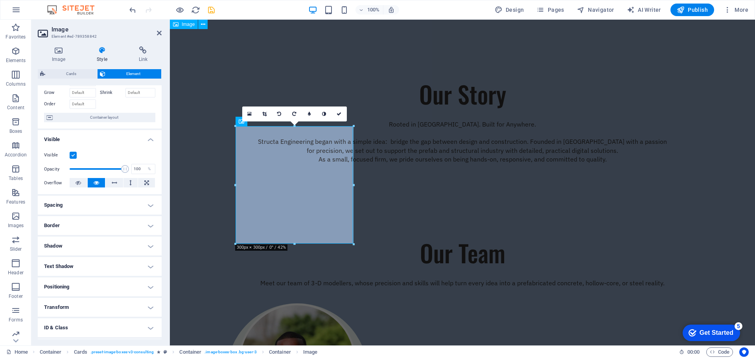
scroll to position [78, 0]
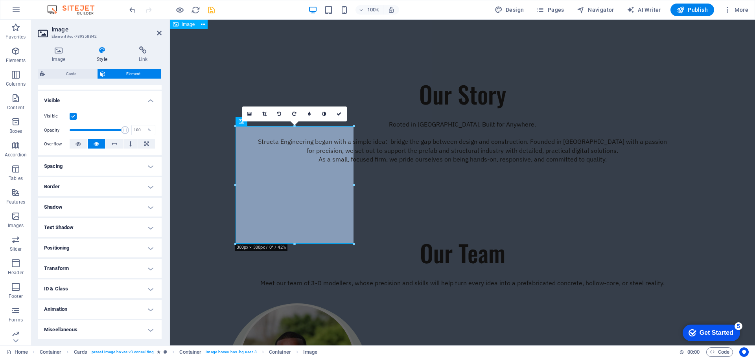
click at [97, 300] on ul "Layout How this element expands within the layout (Flexbox). Size Default auto …" at bounding box center [100, 173] width 124 height 333
click at [96, 308] on h4 "Animation" at bounding box center [100, 309] width 124 height 19
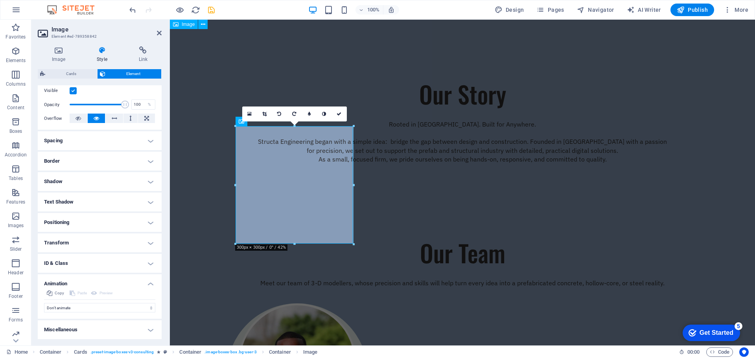
click at [100, 279] on h4 "Animation" at bounding box center [100, 282] width 124 height 14
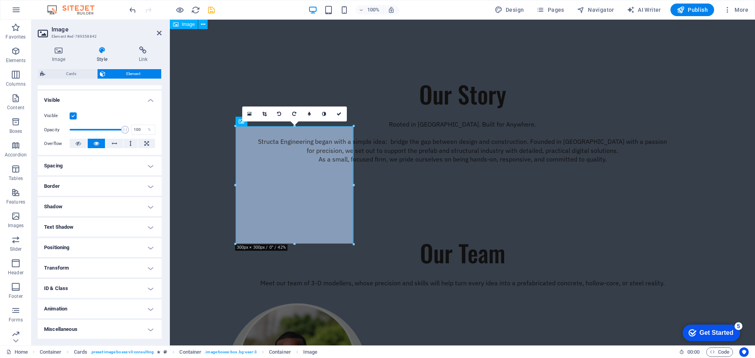
click at [96, 333] on h4 "Miscellaneous" at bounding box center [100, 329] width 124 height 19
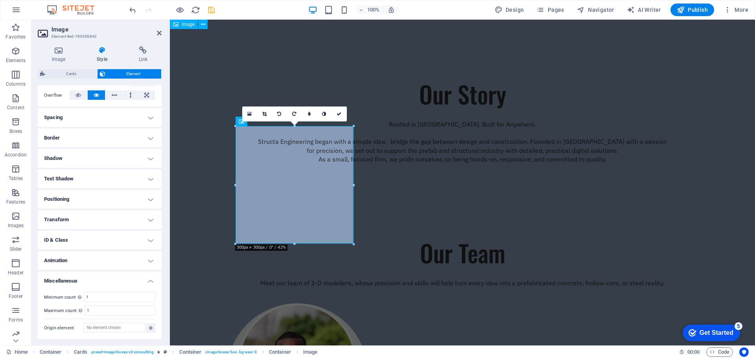
click at [104, 273] on h4 "Miscellaneous" at bounding box center [100, 279] width 124 height 14
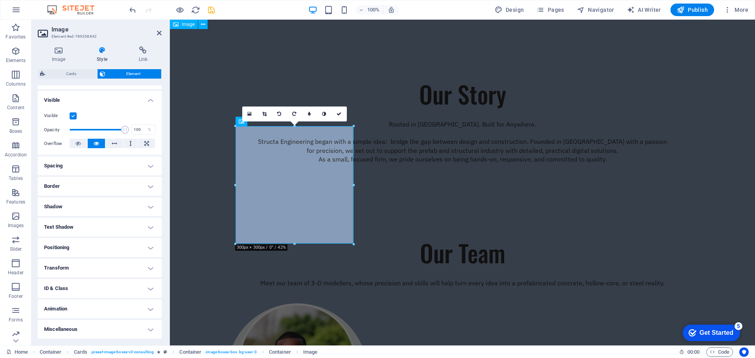
scroll to position [79, 0]
click at [105, 247] on h4 "Positioning" at bounding box center [100, 247] width 124 height 19
click at [107, 242] on h4 "Positioning" at bounding box center [100, 245] width 124 height 14
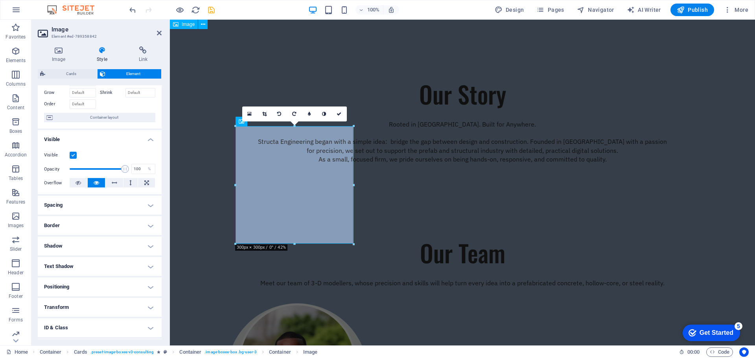
scroll to position [0, 0]
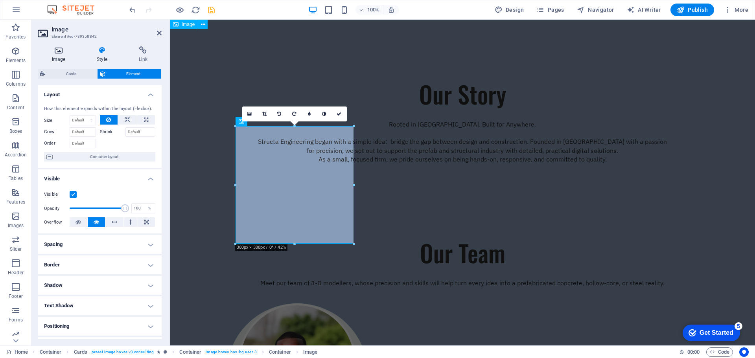
click at [63, 55] on h4 "Image" at bounding box center [60, 54] width 45 height 17
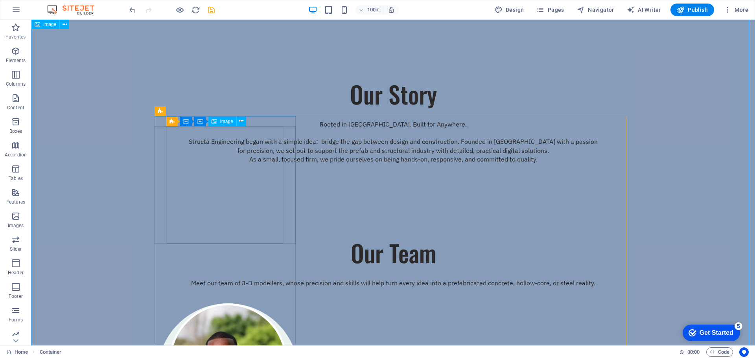
click at [236, 304] on figure at bounding box center [228, 363] width 118 height 118
select select "%"
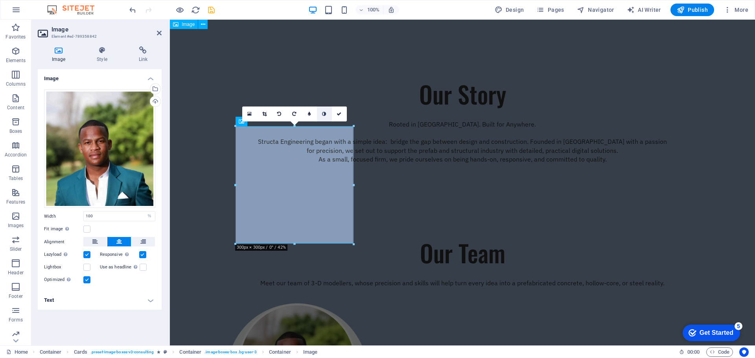
click at [328, 115] on link at bounding box center [324, 114] width 15 height 15
click at [322, 118] on link at bounding box center [324, 114] width 15 height 15
click at [318, 114] on link at bounding box center [324, 114] width 15 height 15
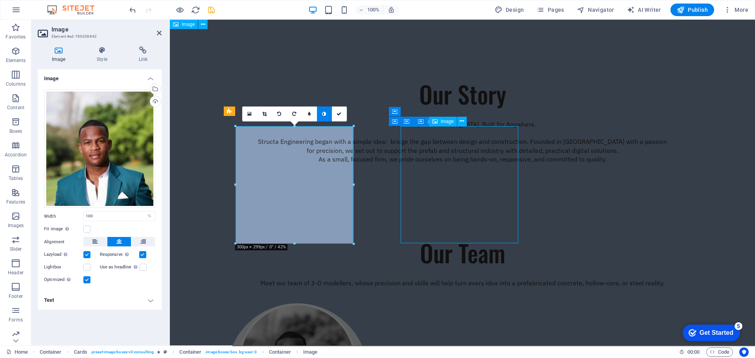
select select "%"
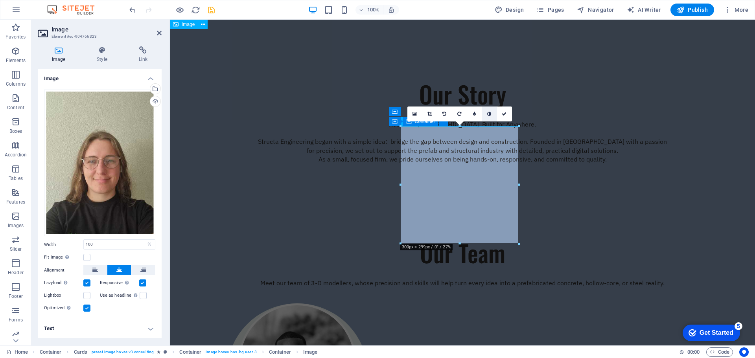
click at [491, 111] on link at bounding box center [489, 114] width 15 height 15
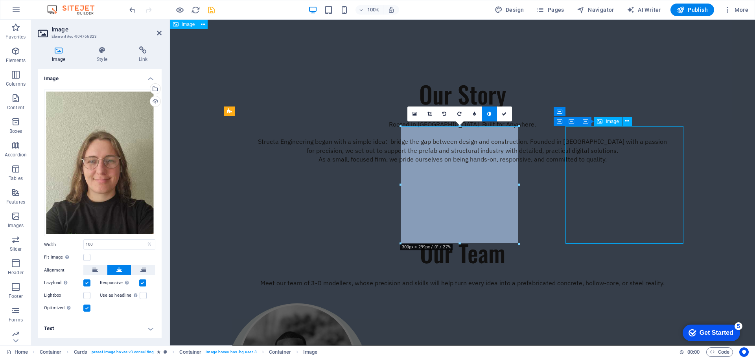
select select "%"
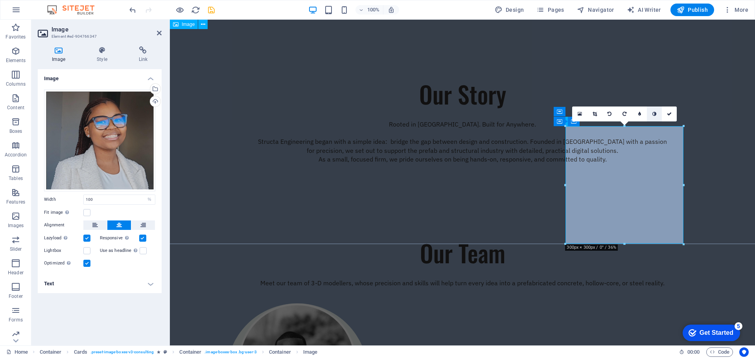
click at [650, 112] on link at bounding box center [654, 114] width 15 height 15
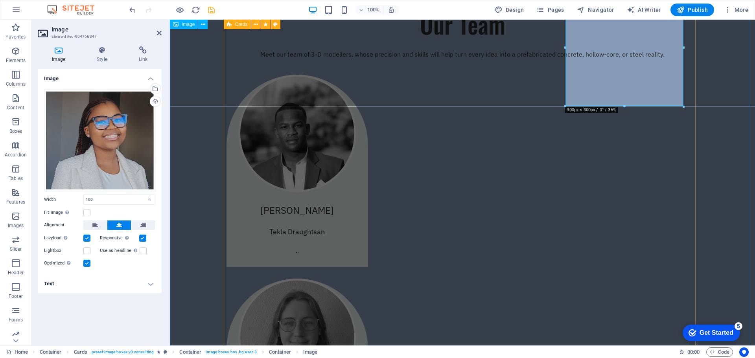
scroll to position [809, 0]
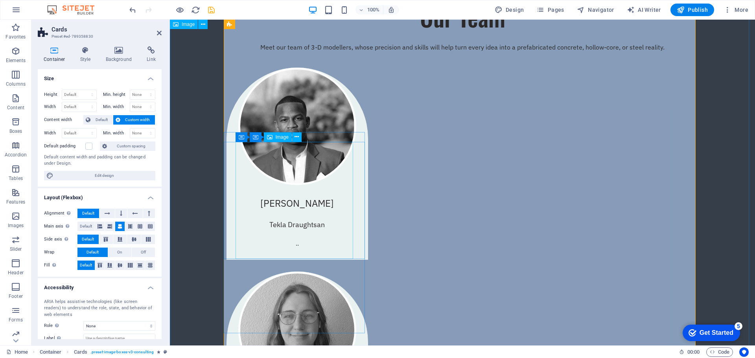
select select "%"
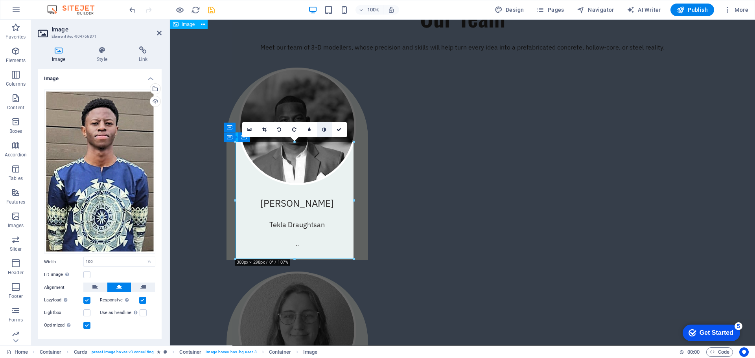
click at [325, 131] on icon at bounding box center [324, 129] width 4 height 5
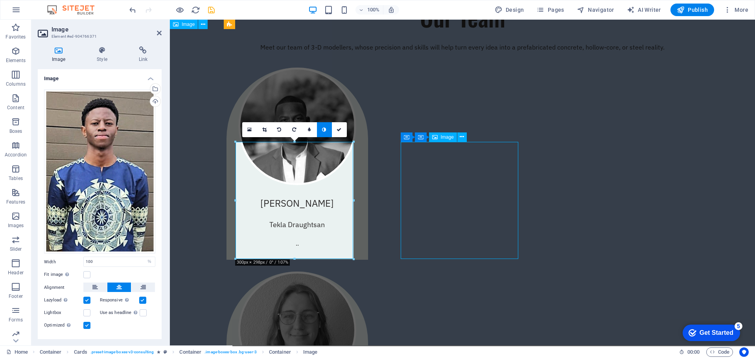
select select "%"
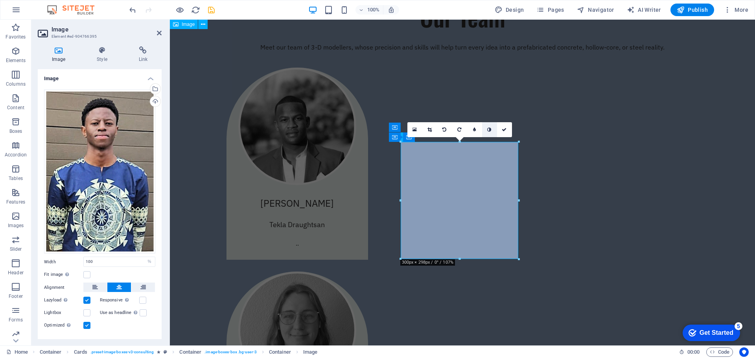
click at [489, 129] on icon at bounding box center [489, 129] width 4 height 5
select select "%"
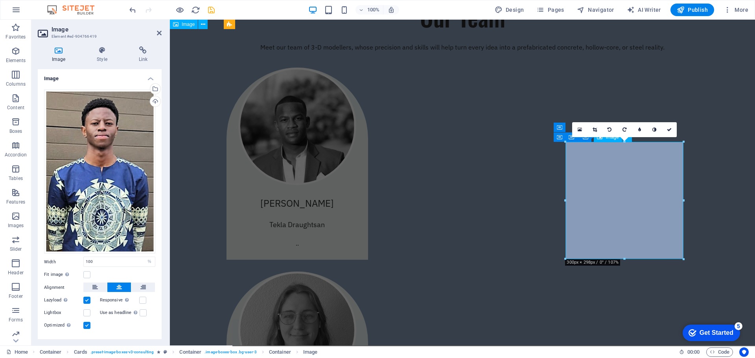
drag, startPoint x: 643, startPoint y: 168, endPoint x: 623, endPoint y: 178, distance: 22.2
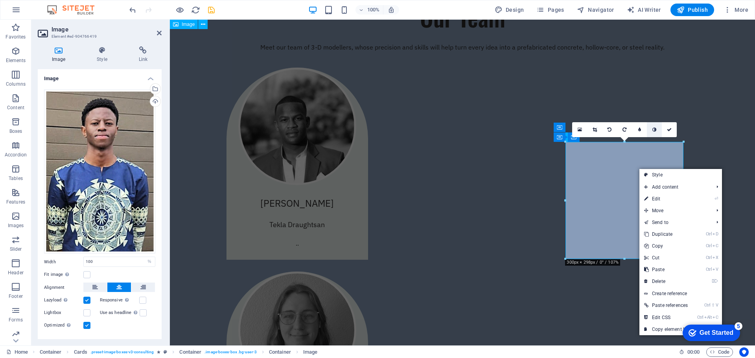
click at [653, 130] on icon at bounding box center [655, 129] width 4 height 5
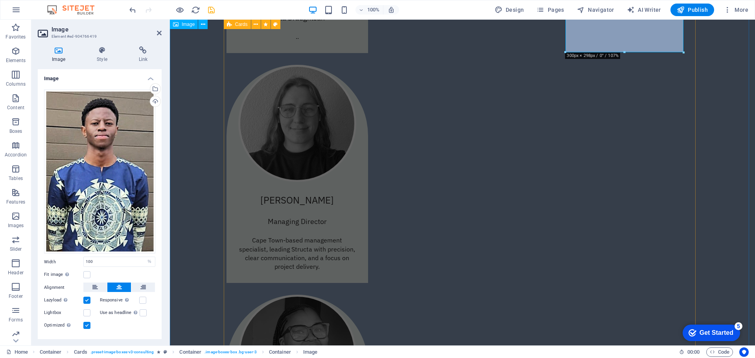
scroll to position [1084, 0]
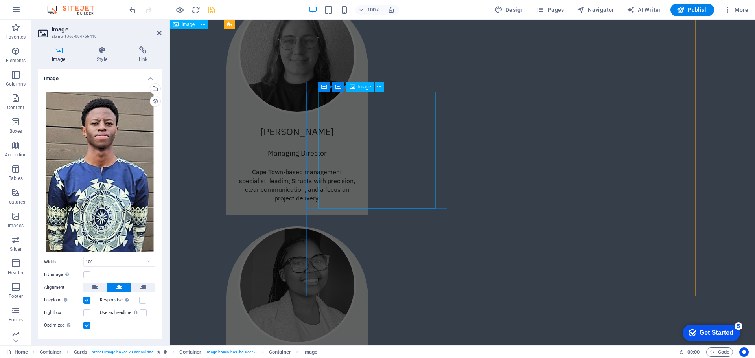
select select "%"
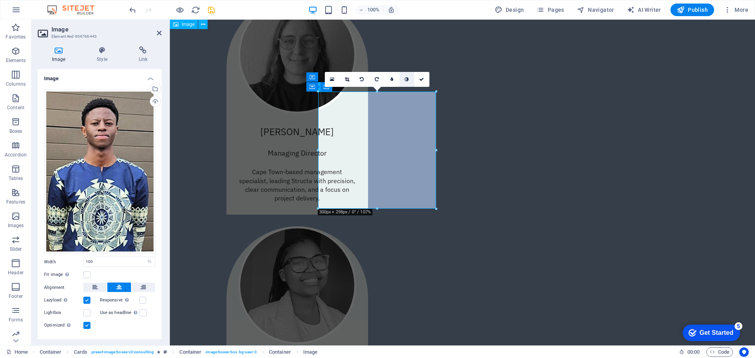
click at [408, 80] on icon at bounding box center [407, 79] width 4 height 5
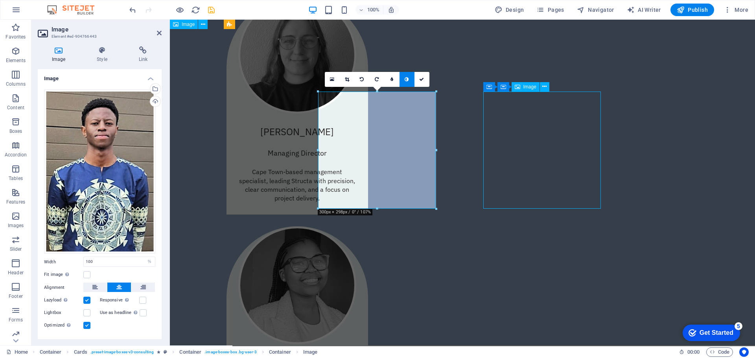
select select "%"
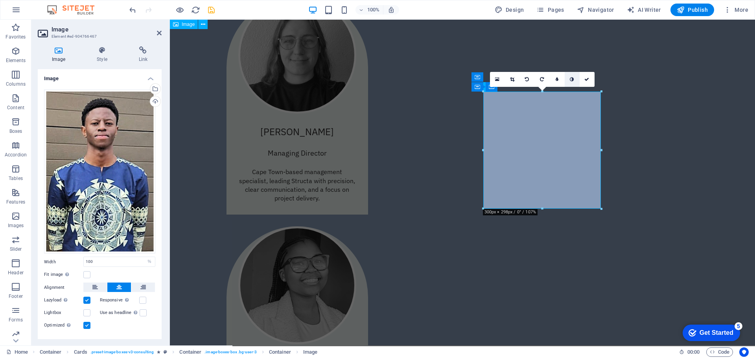
click at [567, 79] on link at bounding box center [572, 79] width 15 height 15
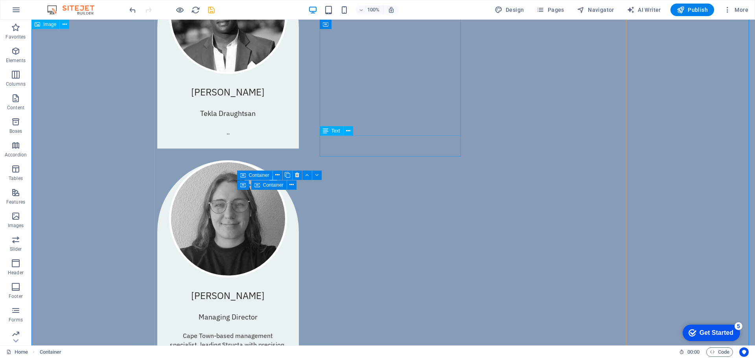
scroll to position [848, 0]
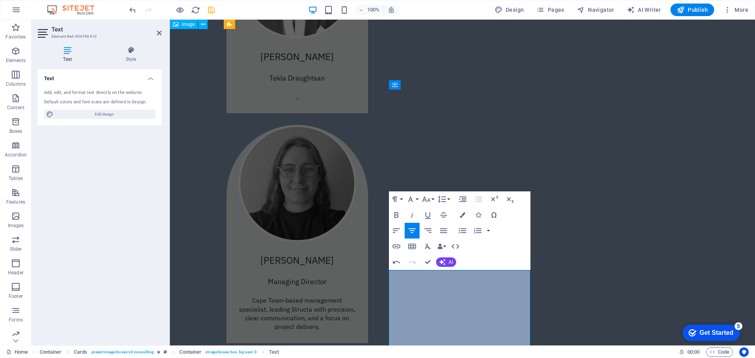
scroll to position [966, 0]
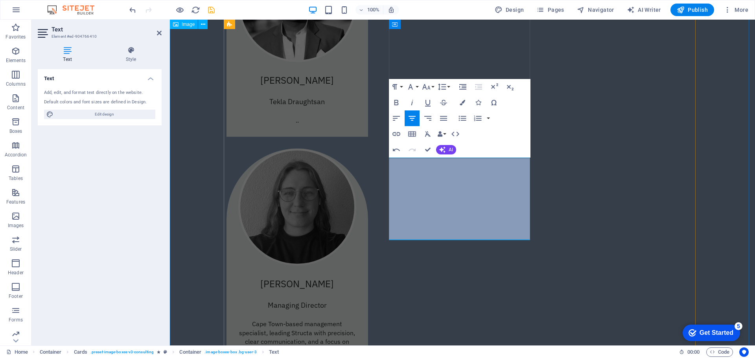
scroll to position [888, 0]
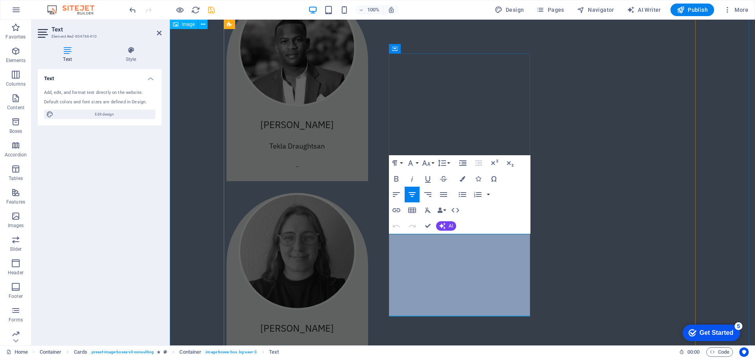
drag, startPoint x: 494, startPoint y: 247, endPoint x: 516, endPoint y: 252, distance: 21.8
drag, startPoint x: 516, startPoint y: 246, endPoint x: 499, endPoint y: 245, distance: 17.7
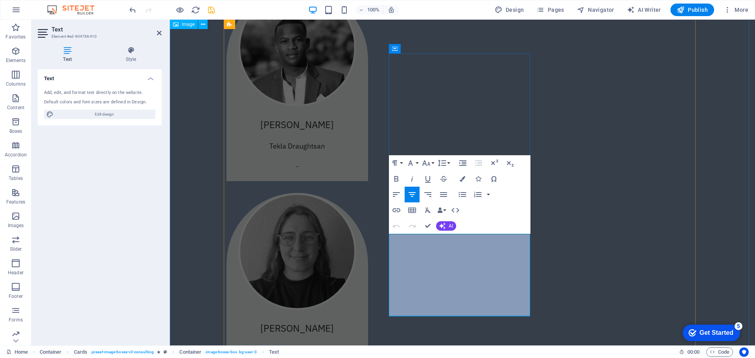
drag, startPoint x: 500, startPoint y: 266, endPoint x: 505, endPoint y: 292, distance: 26.4
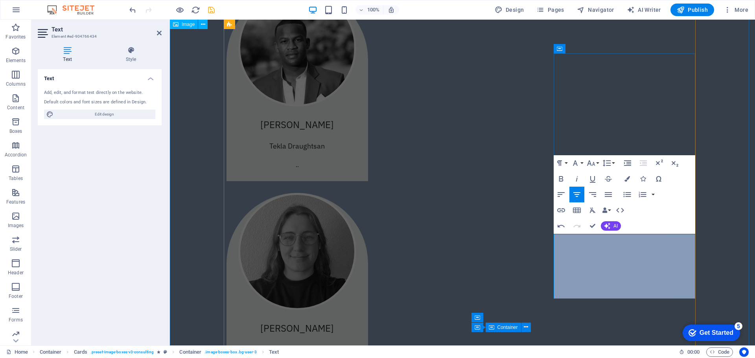
scroll to position [1207, 1]
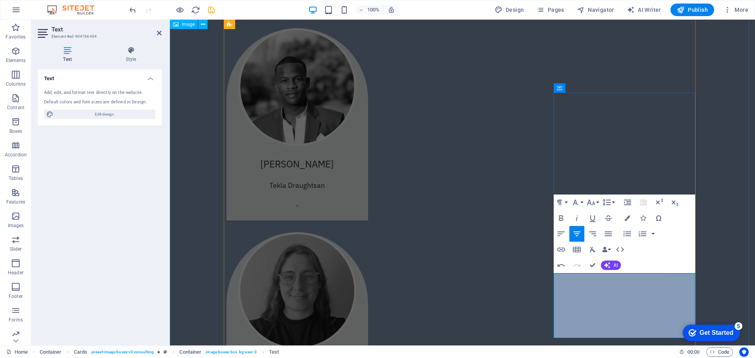
drag, startPoint x: 645, startPoint y: 278, endPoint x: 664, endPoint y: 278, distance: 18.9
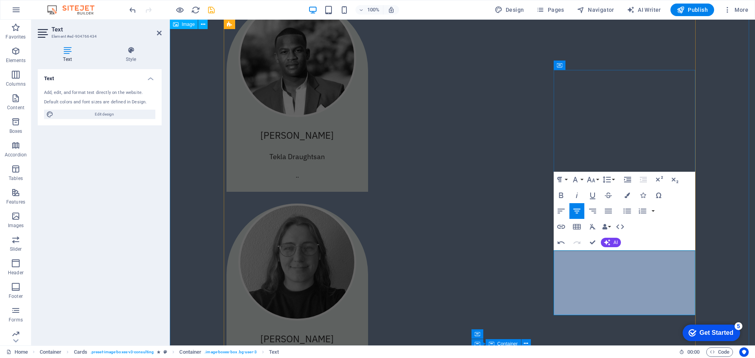
scroll to position [888, 0]
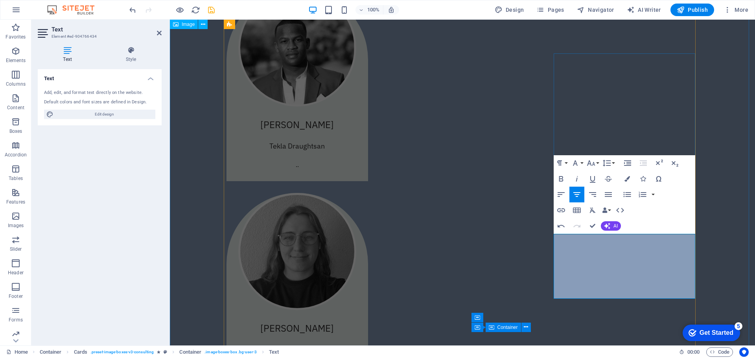
drag, startPoint x: 640, startPoint y: 245, endPoint x: 677, endPoint y: 247, distance: 37.4
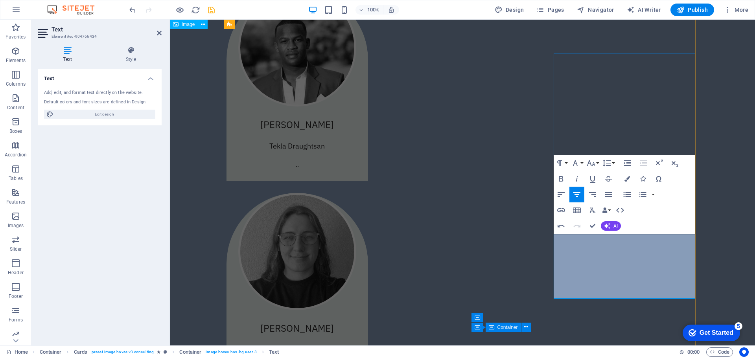
drag, startPoint x: 617, startPoint y: 253, endPoint x: 675, endPoint y: 257, distance: 58.7
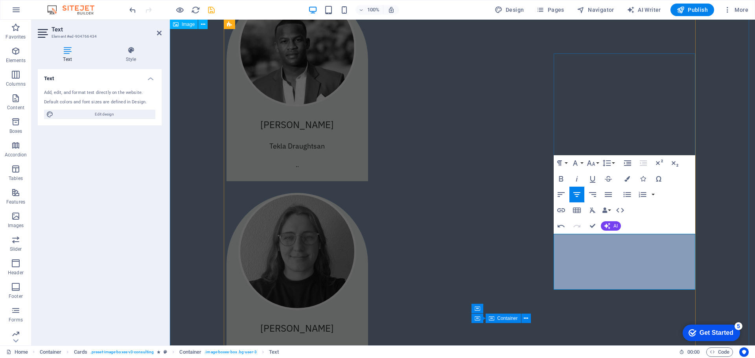
drag, startPoint x: 613, startPoint y: 265, endPoint x: 628, endPoint y: 268, distance: 15.4
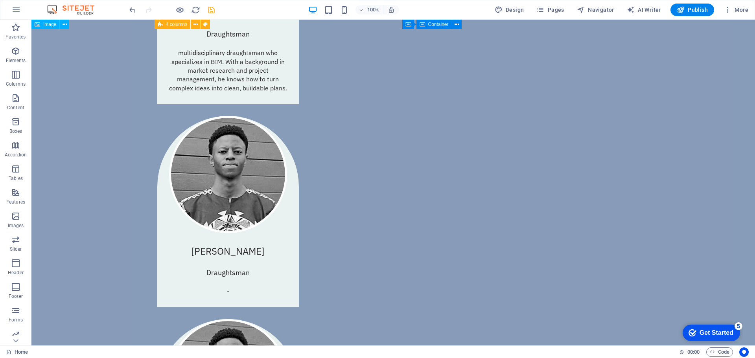
scroll to position [2068, 0]
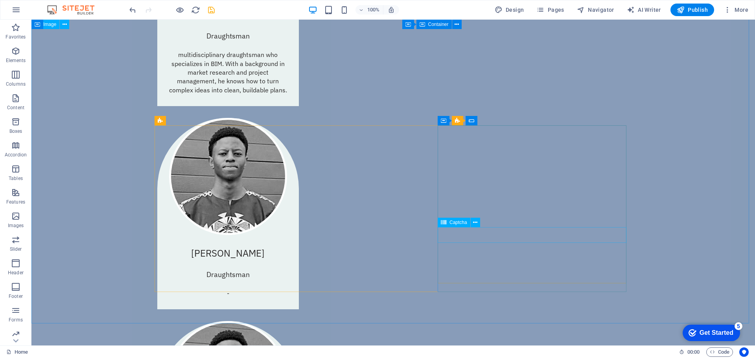
click at [452, 221] on span "Captcha" at bounding box center [459, 222] width 18 height 5
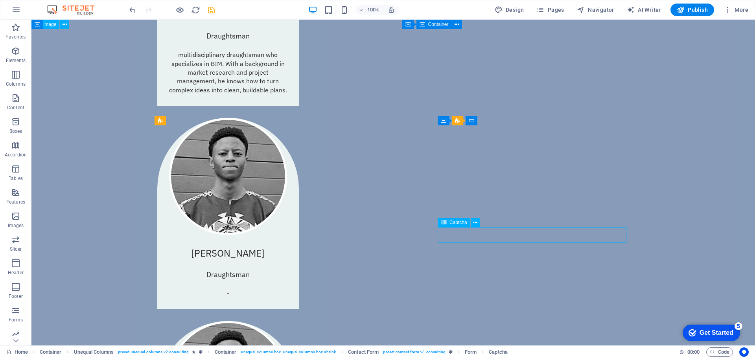
click at [452, 221] on span "Captcha" at bounding box center [459, 222] width 18 height 5
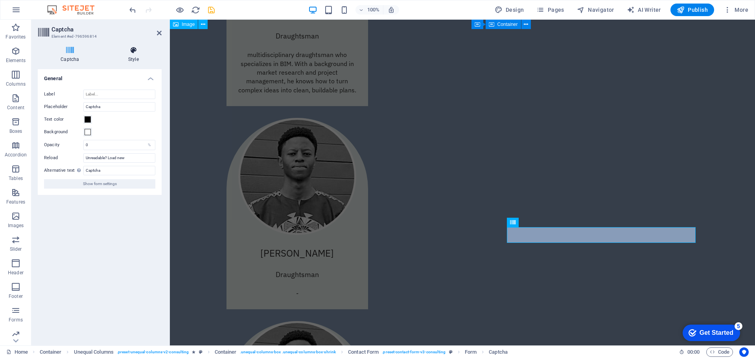
click at [133, 53] on icon at bounding box center [133, 50] width 56 height 8
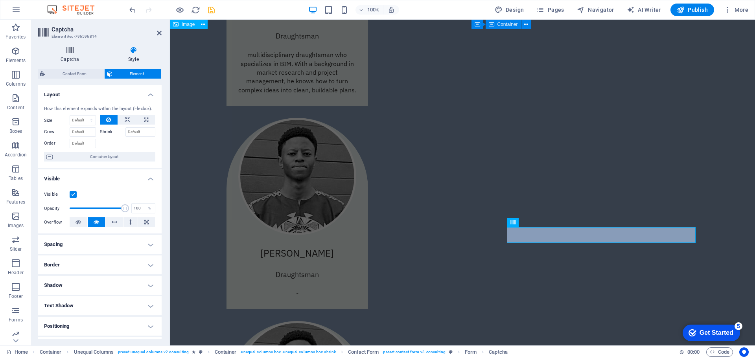
click at [77, 46] on icon at bounding box center [70, 50] width 65 height 8
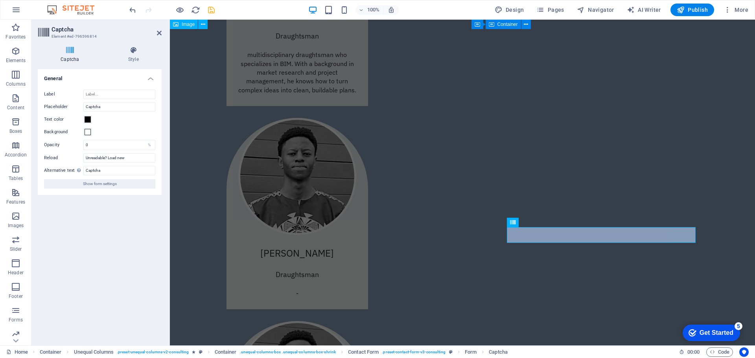
click at [104, 199] on div "Turnstile Turnstile by Cloudfare is a third-party integration that offers acces…" at bounding box center [100, 204] width 124 height 270
click at [161, 33] on icon at bounding box center [159, 33] width 5 height 6
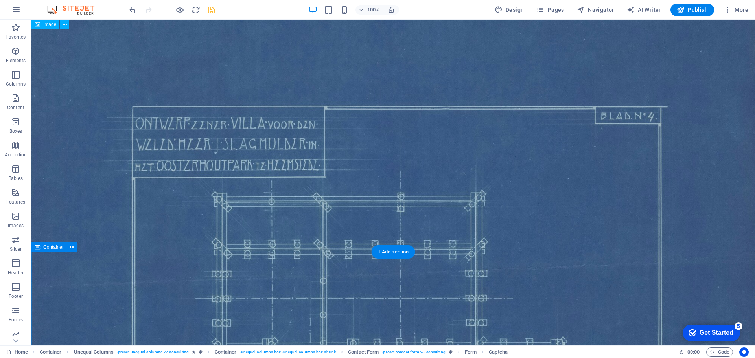
scroll to position [0, 0]
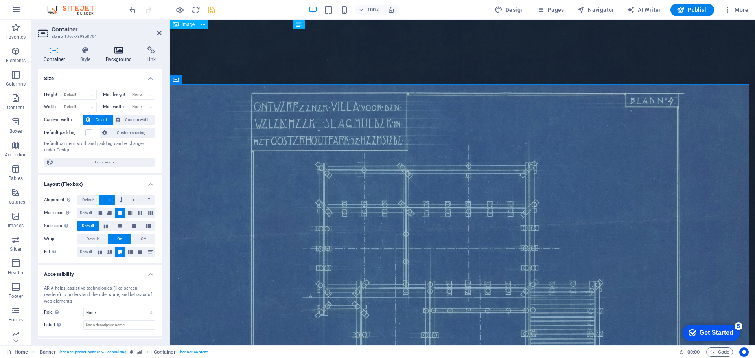
click at [124, 50] on icon at bounding box center [119, 50] width 38 height 8
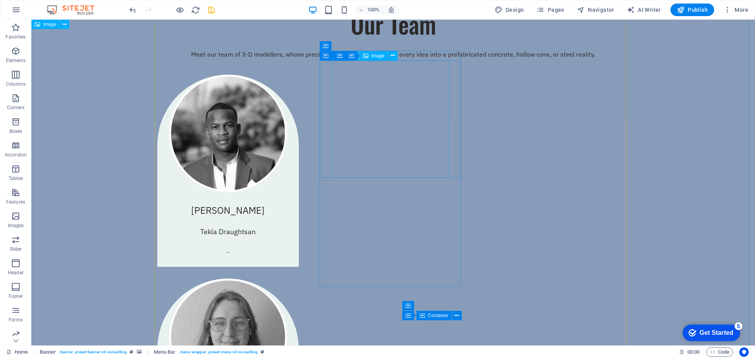
scroll to position [747, 0]
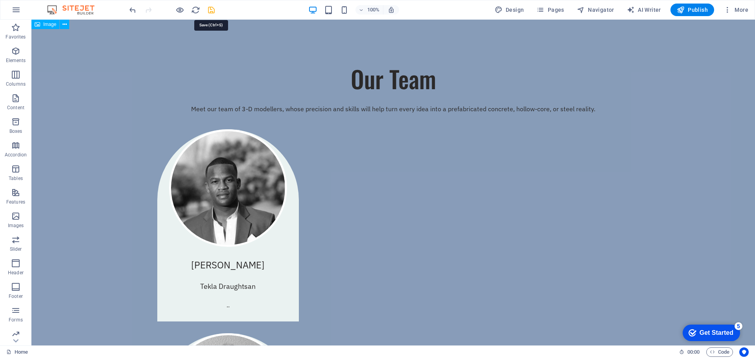
click at [208, 7] on icon "save" at bounding box center [211, 10] width 9 height 9
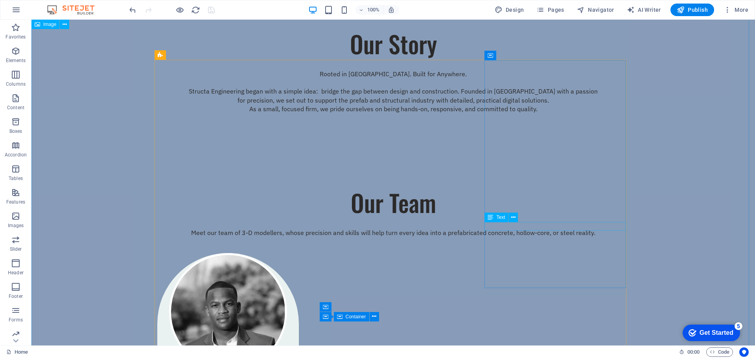
scroll to position [629, 0]
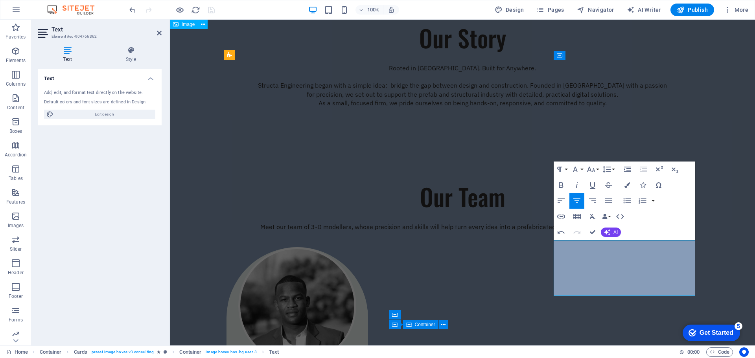
scroll to position [1013, 1]
drag, startPoint x: 582, startPoint y: 245, endPoint x: 569, endPoint y: 254, distance: 16.1
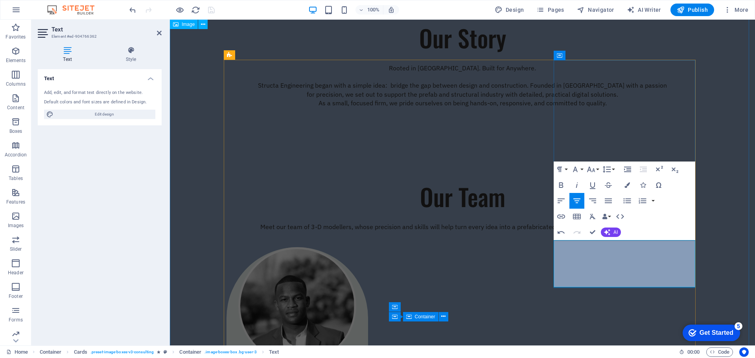
drag, startPoint x: 665, startPoint y: 256, endPoint x: 678, endPoint y: 256, distance: 12.6
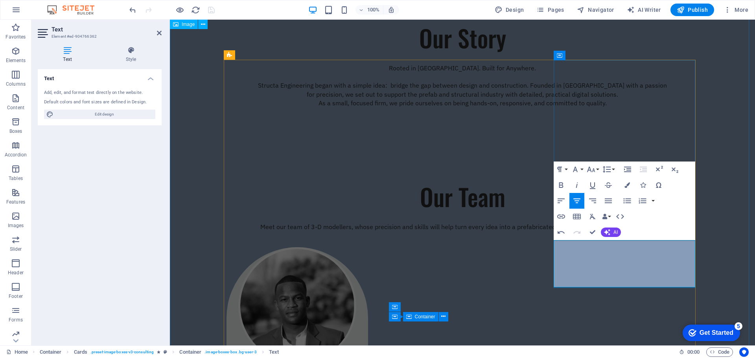
drag, startPoint x: 677, startPoint y: 255, endPoint x: 682, endPoint y: 255, distance: 4.7
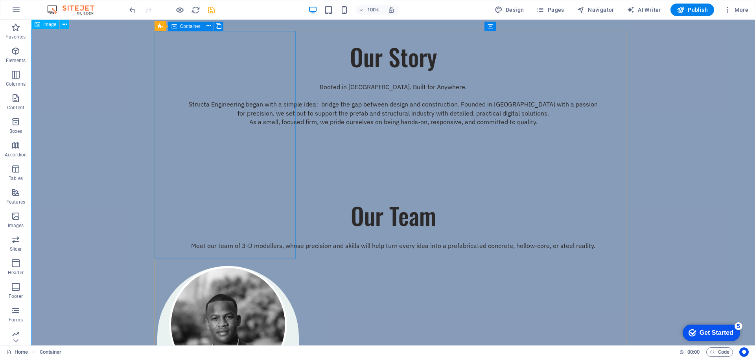
scroll to position [669, 0]
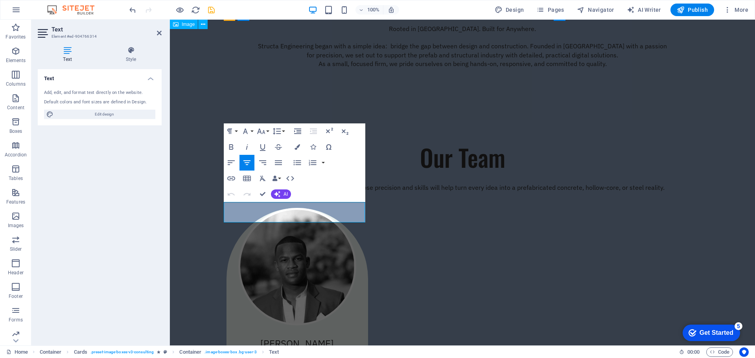
drag, startPoint x: 292, startPoint y: 206, endPoint x: 297, endPoint y: 206, distance: 5.1
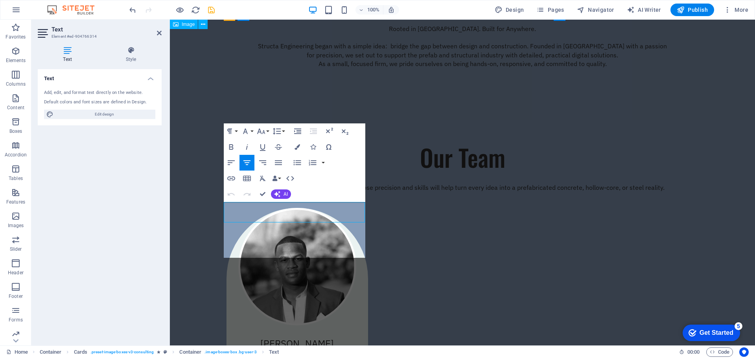
scroll to position [1066, 1]
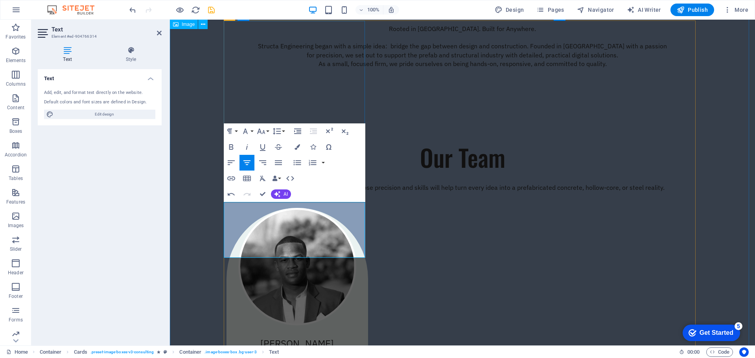
drag, startPoint x: 305, startPoint y: 223, endPoint x: 245, endPoint y: 207, distance: 62.3
drag, startPoint x: 306, startPoint y: 228, endPoint x: 301, endPoint y: 223, distance: 7.0
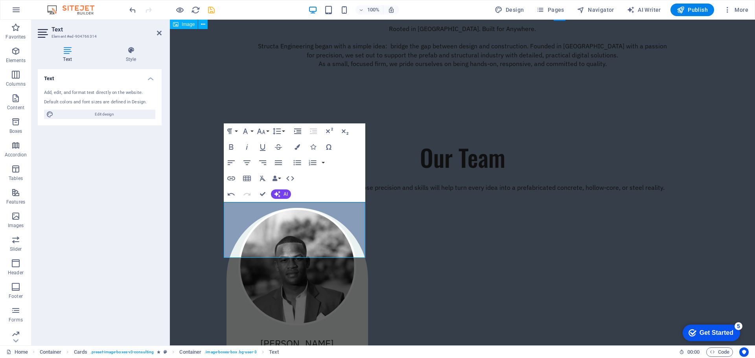
click at [78, 224] on div "Text Add, edit, and format text directly on the website. Default colors and fon…" at bounding box center [100, 204] width 124 height 270
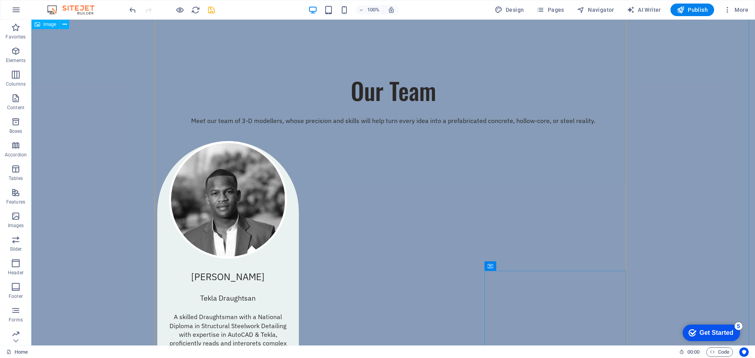
scroll to position [669, 0]
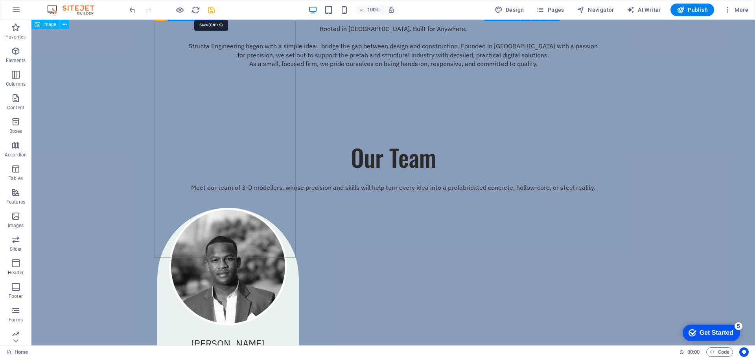
click at [212, 13] on icon "save" at bounding box center [211, 10] width 9 height 9
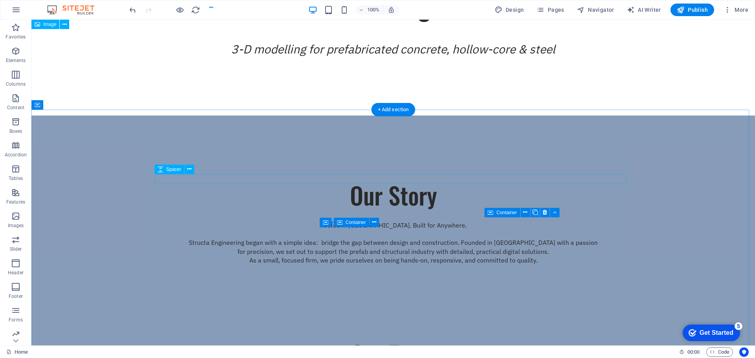
scroll to position [629, 0]
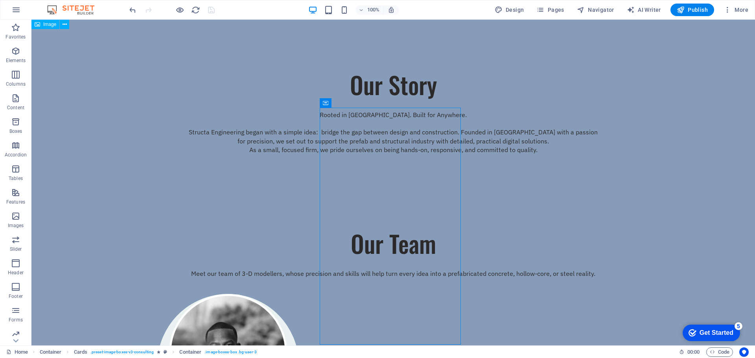
scroll to position [582, 0]
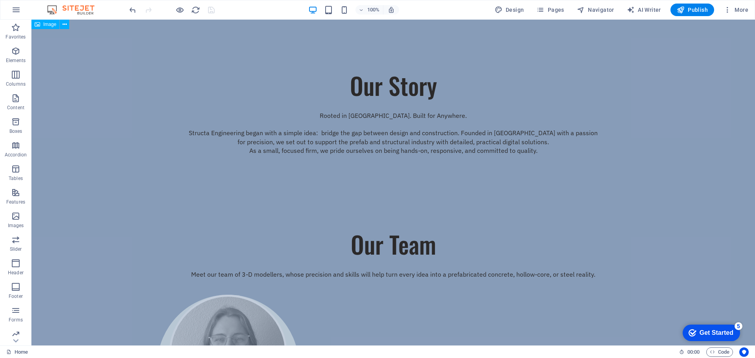
drag, startPoint x: 361, startPoint y: 77, endPoint x: 192, endPoint y: 116, distance: 174.0
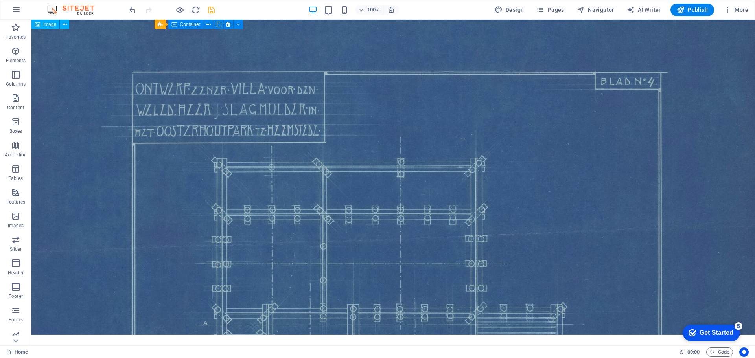
scroll to position [0, 0]
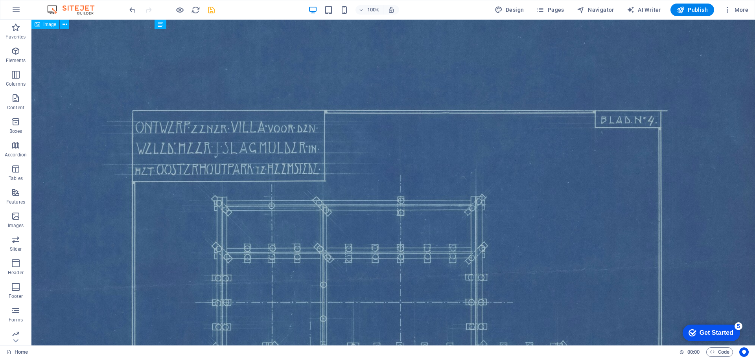
drag, startPoint x: 751, startPoint y: 299, endPoint x: 750, endPoint y: 30, distance: 269.0
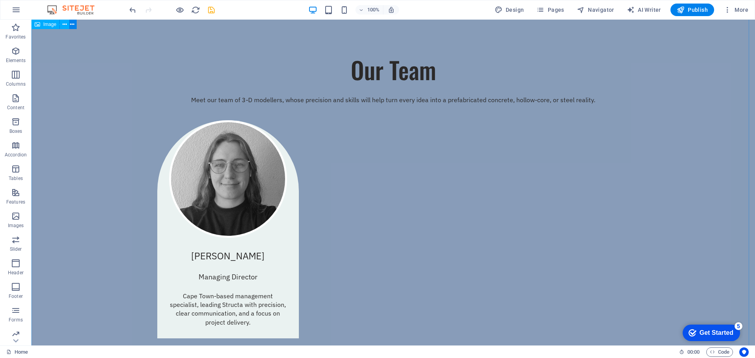
scroll to position [708, 0]
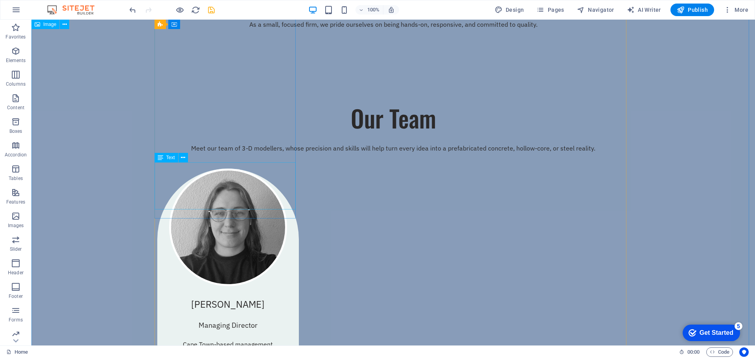
click at [227, 340] on div "Cape Town-based management specialist, leading Structa with precision, clear co…" at bounding box center [228, 363] width 142 height 47
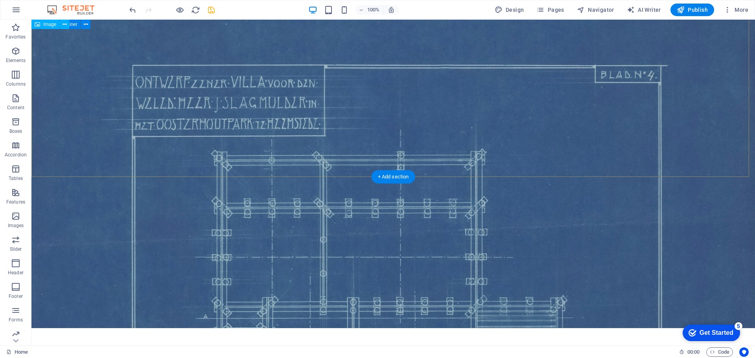
scroll to position [0, 0]
